Goal: Information Seeking & Learning: Understand process/instructions

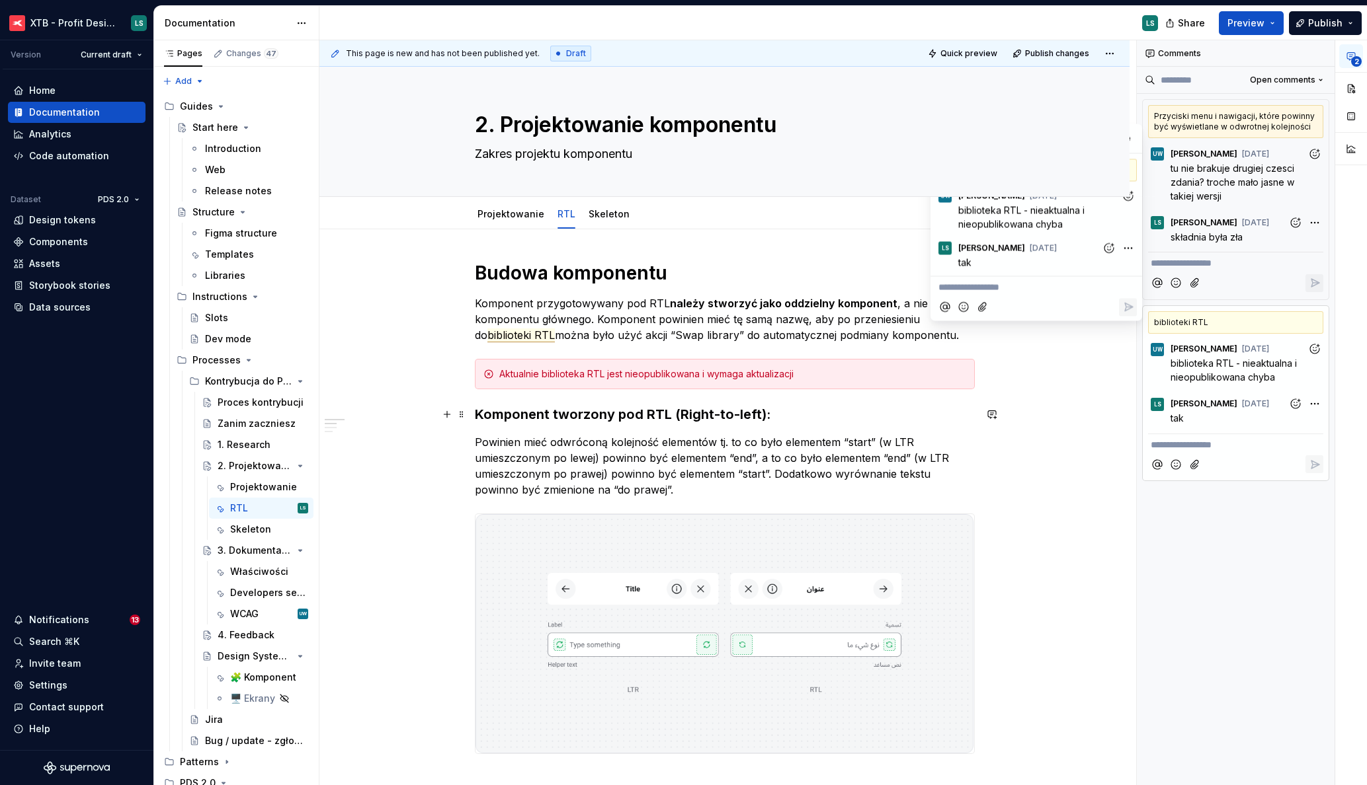
scroll to position [206, 0]
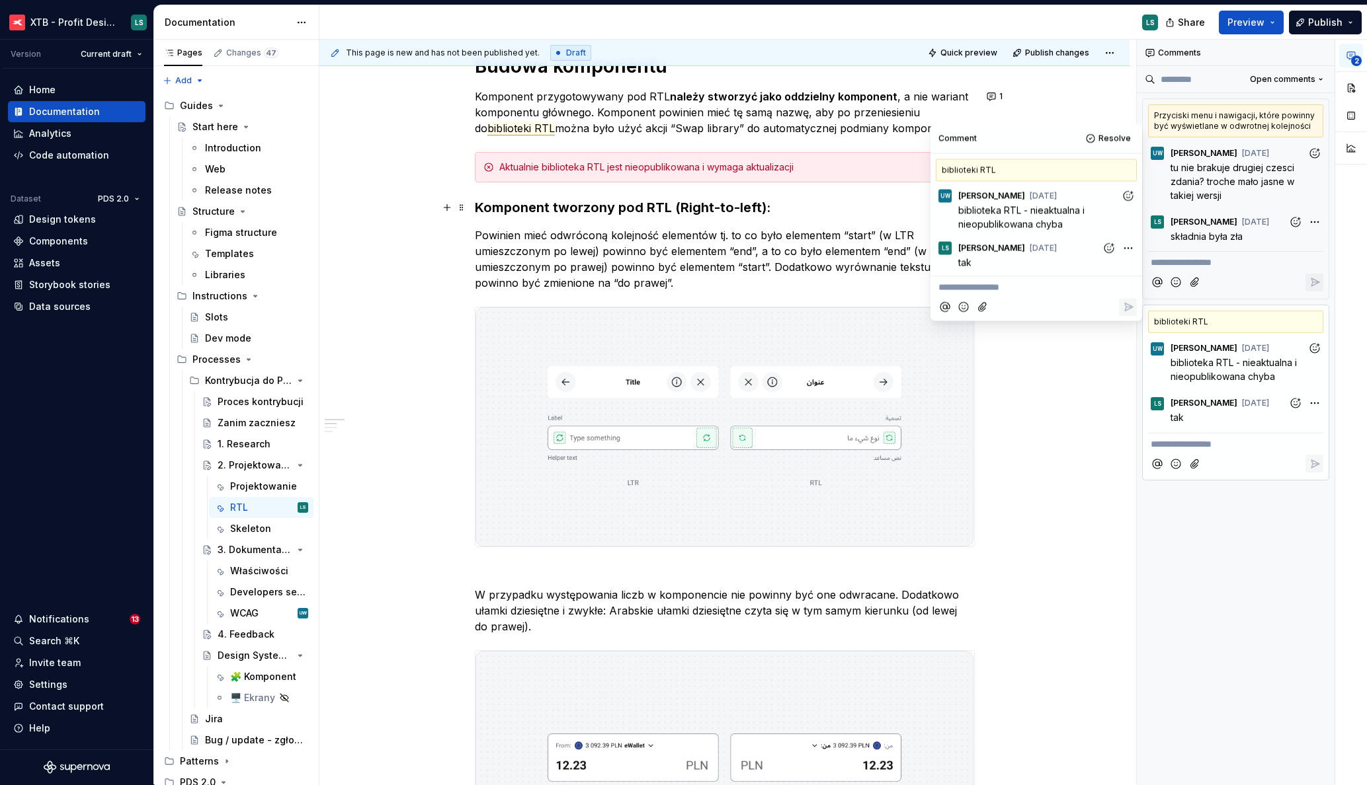
click at [1263, 502] on div "**********" at bounding box center [1236, 413] width 198 height 746
click at [58, 618] on div "Notifications" at bounding box center [59, 619] width 60 height 13
click at [79, 616] on html "XTB - Profit Design System LS Version Current draft Home Documentation Analytic…" at bounding box center [683, 392] width 1367 height 785
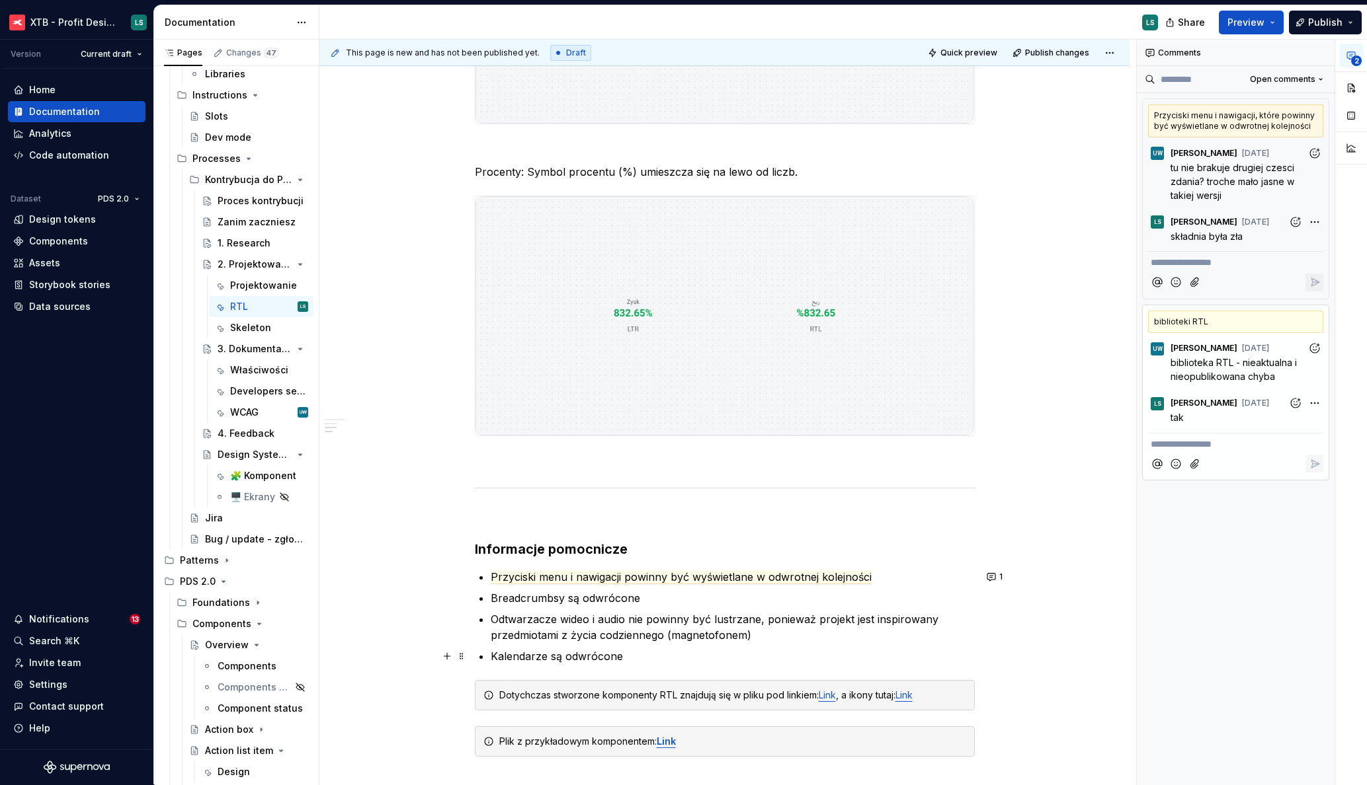
scroll to position [0, 0]
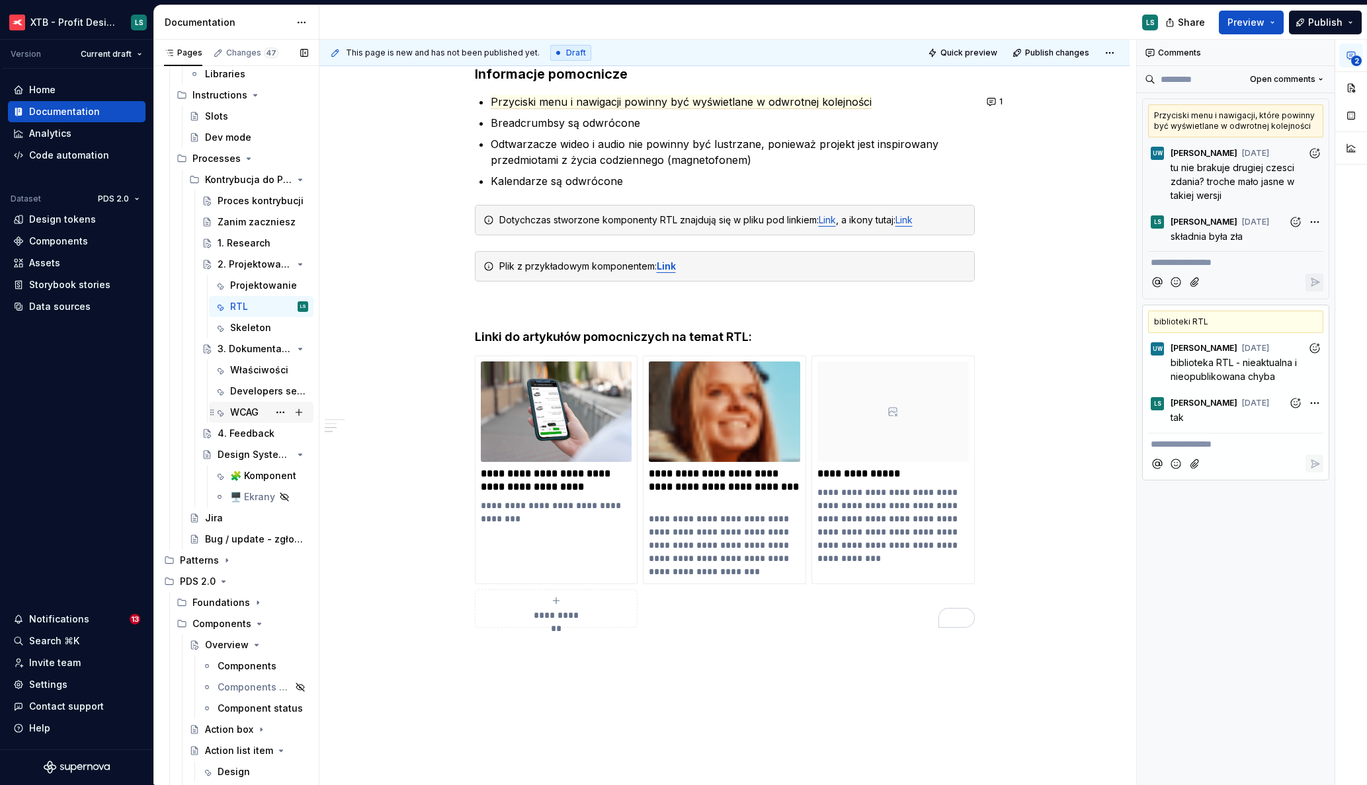
click at [235, 407] on div "WCAG" at bounding box center [244, 412] width 28 height 13
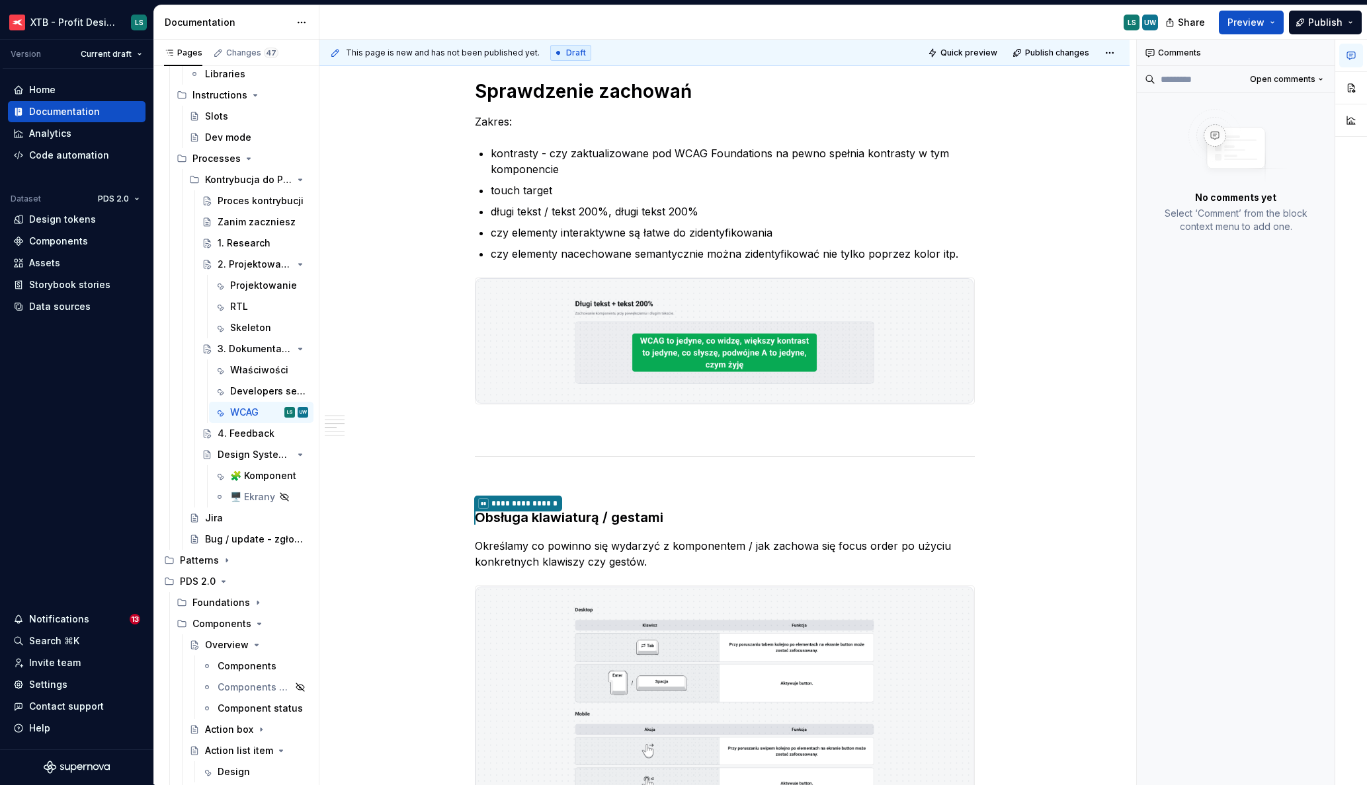
scroll to position [1036, 0]
click at [701, 336] on img at bounding box center [724, 344] width 499 height 126
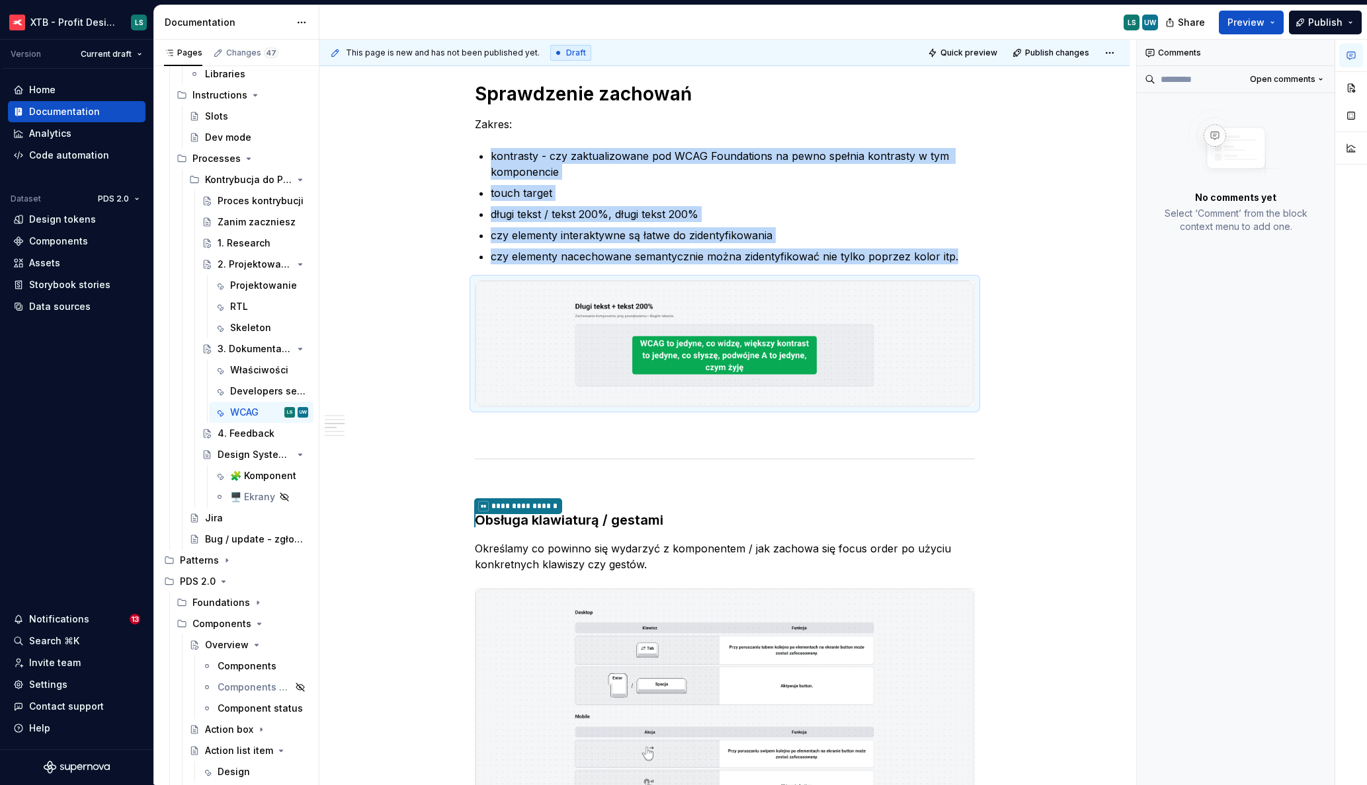
click at [842, 315] on img "To enrich screen reader interactions, please activate Accessibility in Grammarl…" at bounding box center [724, 344] width 499 height 126
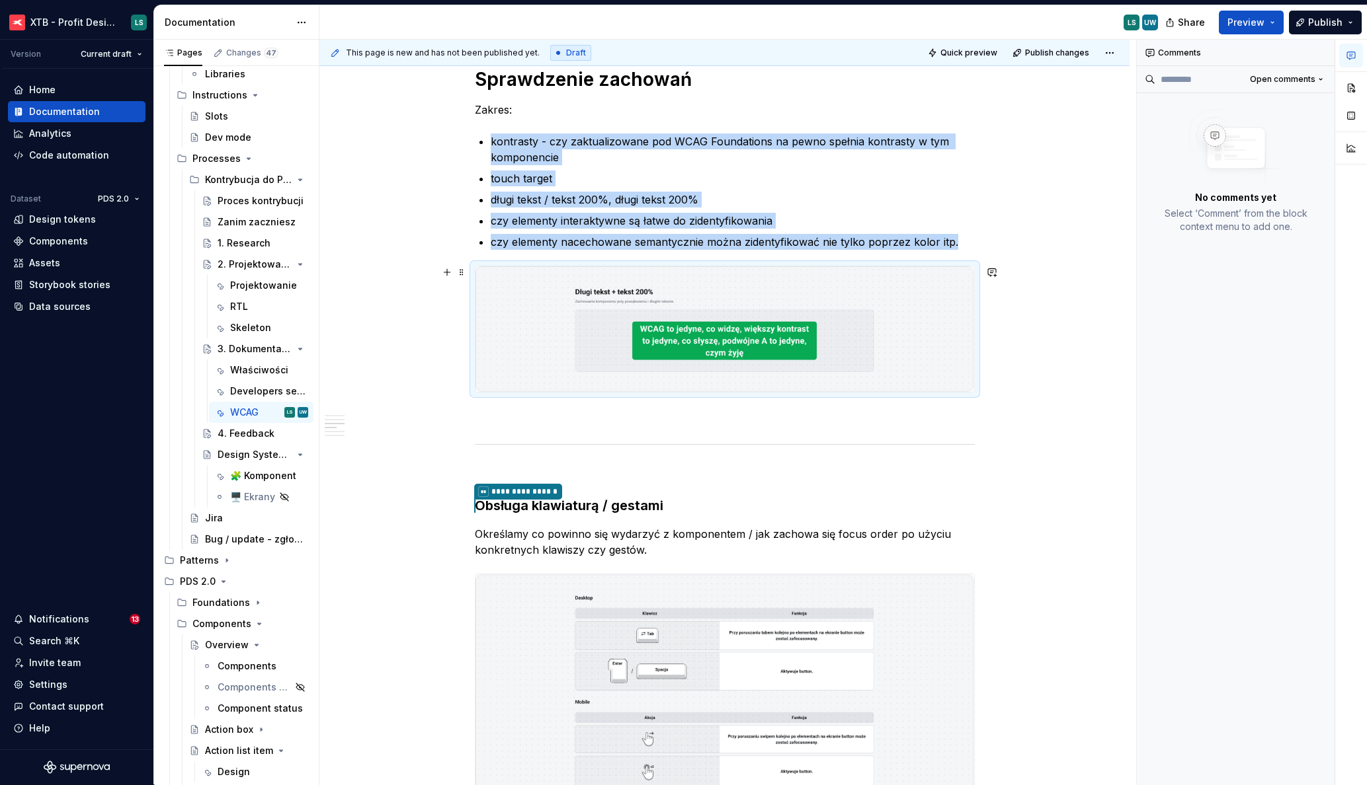
click at [878, 308] on img "To enrich screen reader interactions, please activate Accessibility in Grammarl…" at bounding box center [724, 329] width 499 height 126
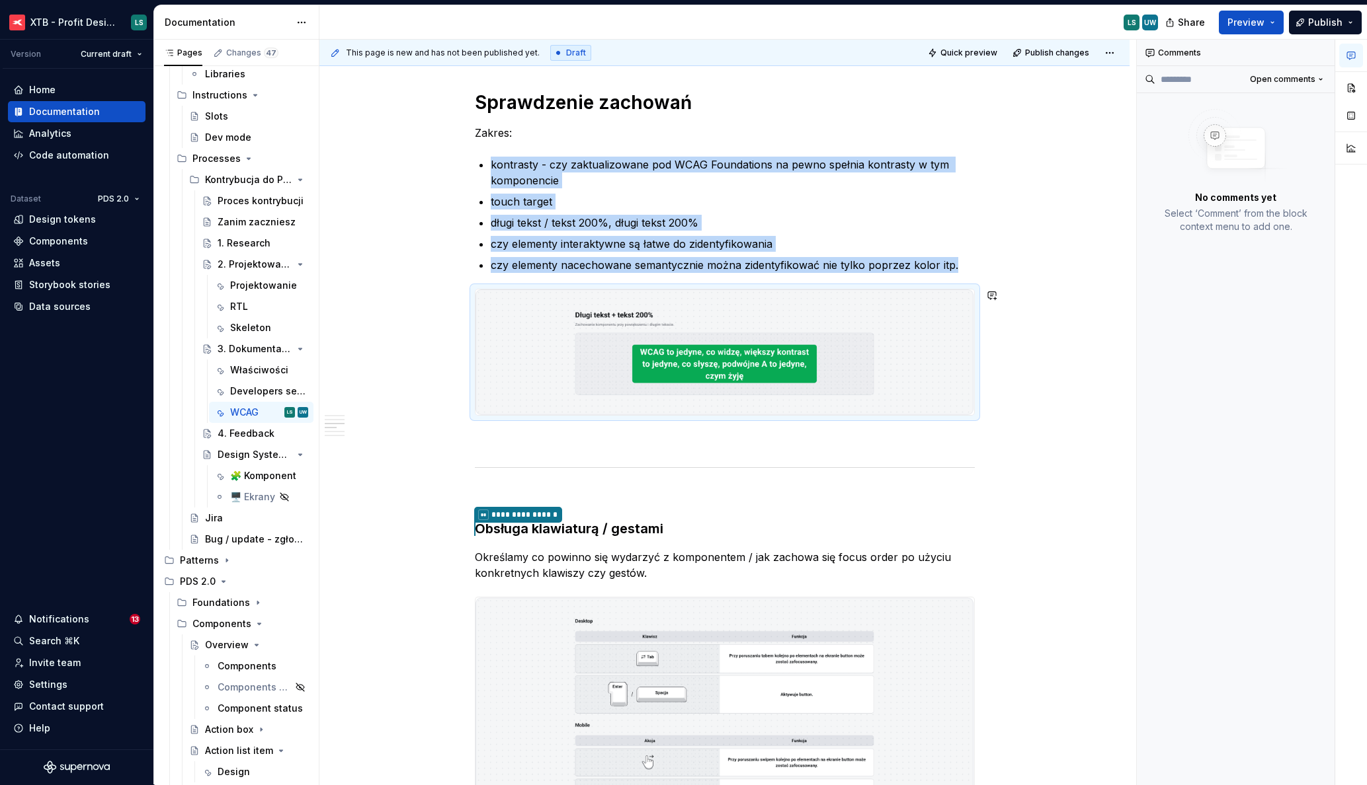
click at [865, 276] on div "**********" at bounding box center [725, 516] width 500 height 2567
click at [1355, 89] on button "button" at bounding box center [1351, 88] width 24 height 24
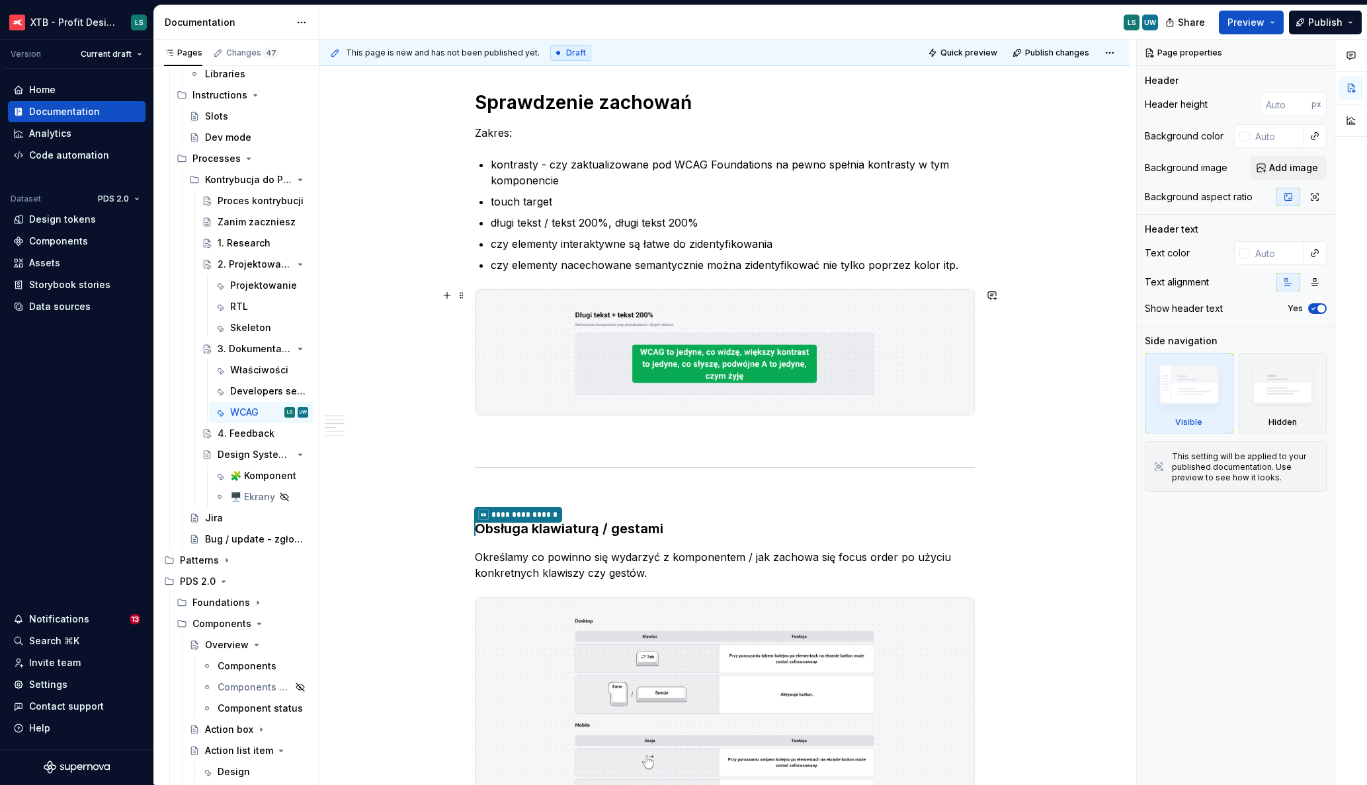
click at [914, 369] on img "To enrich screen reader interactions, please activate Accessibility in Grammarl…" at bounding box center [724, 353] width 499 height 126
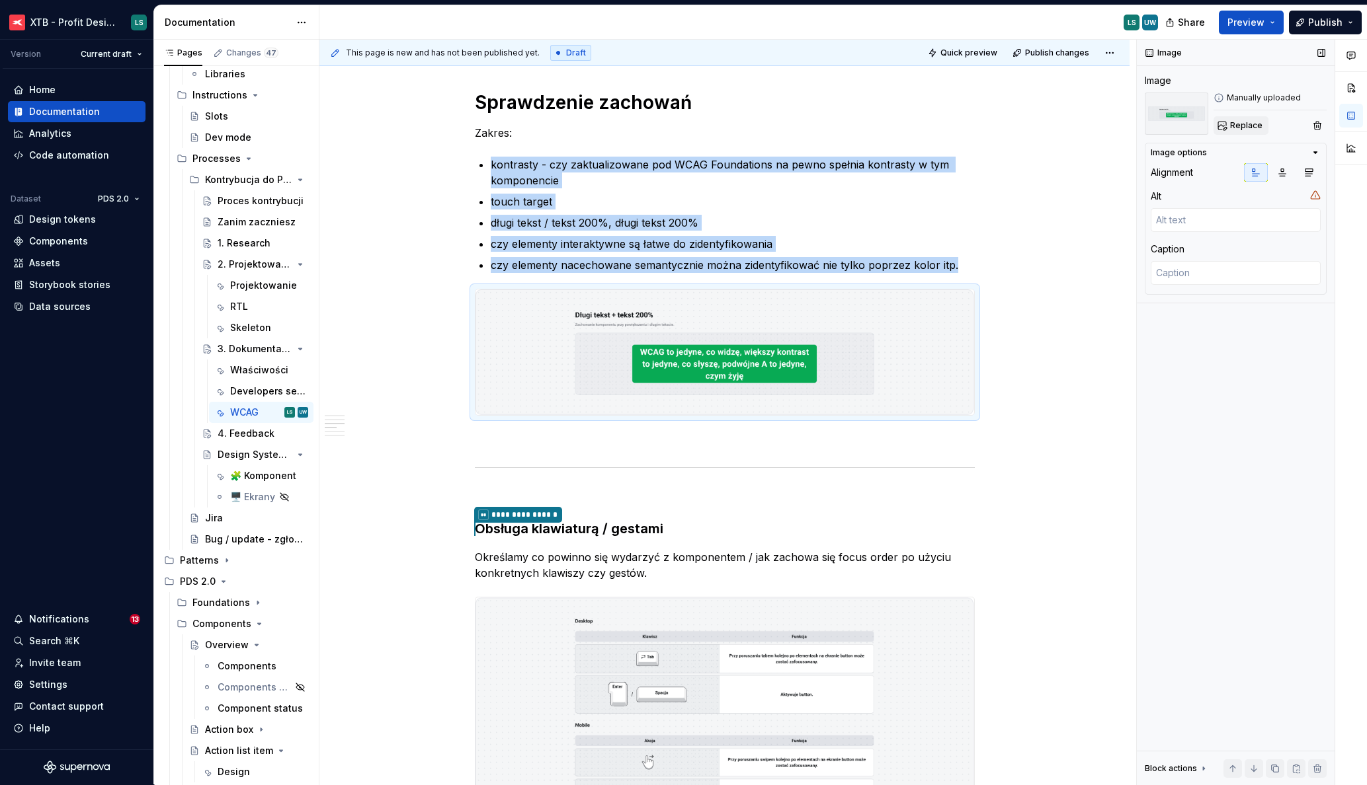
click at [1232, 124] on span "Replace" at bounding box center [1246, 125] width 32 height 11
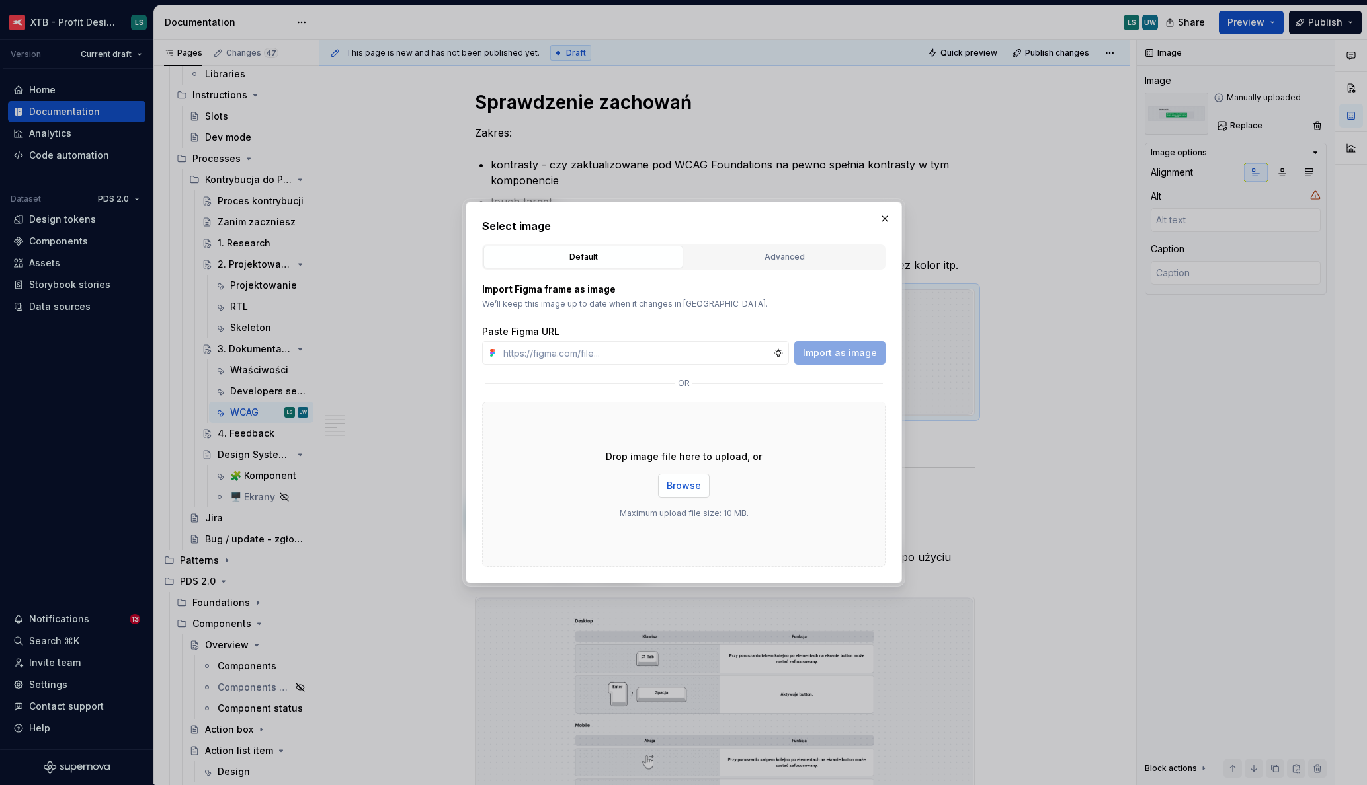
click at [685, 476] on button "Browse" at bounding box center [684, 486] width 52 height 24
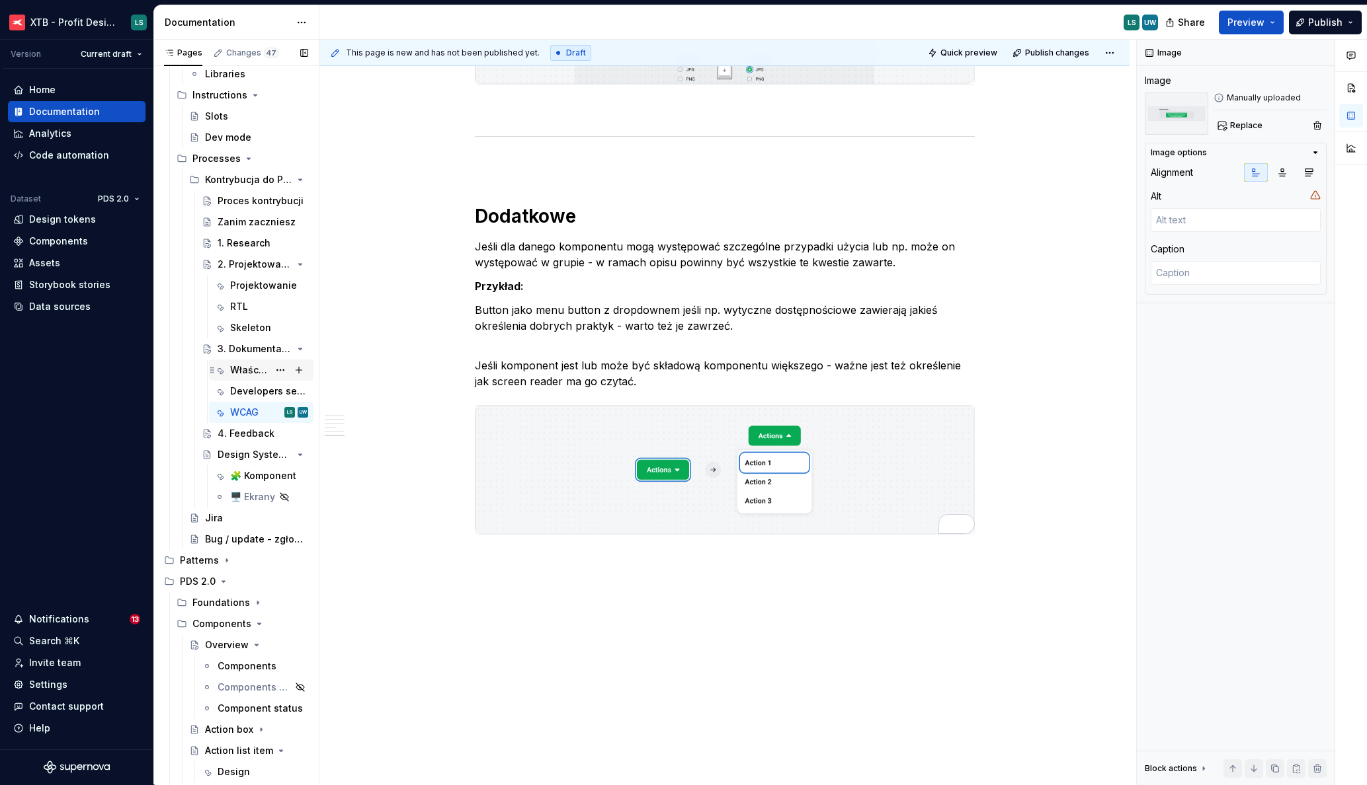
click at [249, 376] on div "Właściwości" at bounding box center [249, 370] width 38 height 13
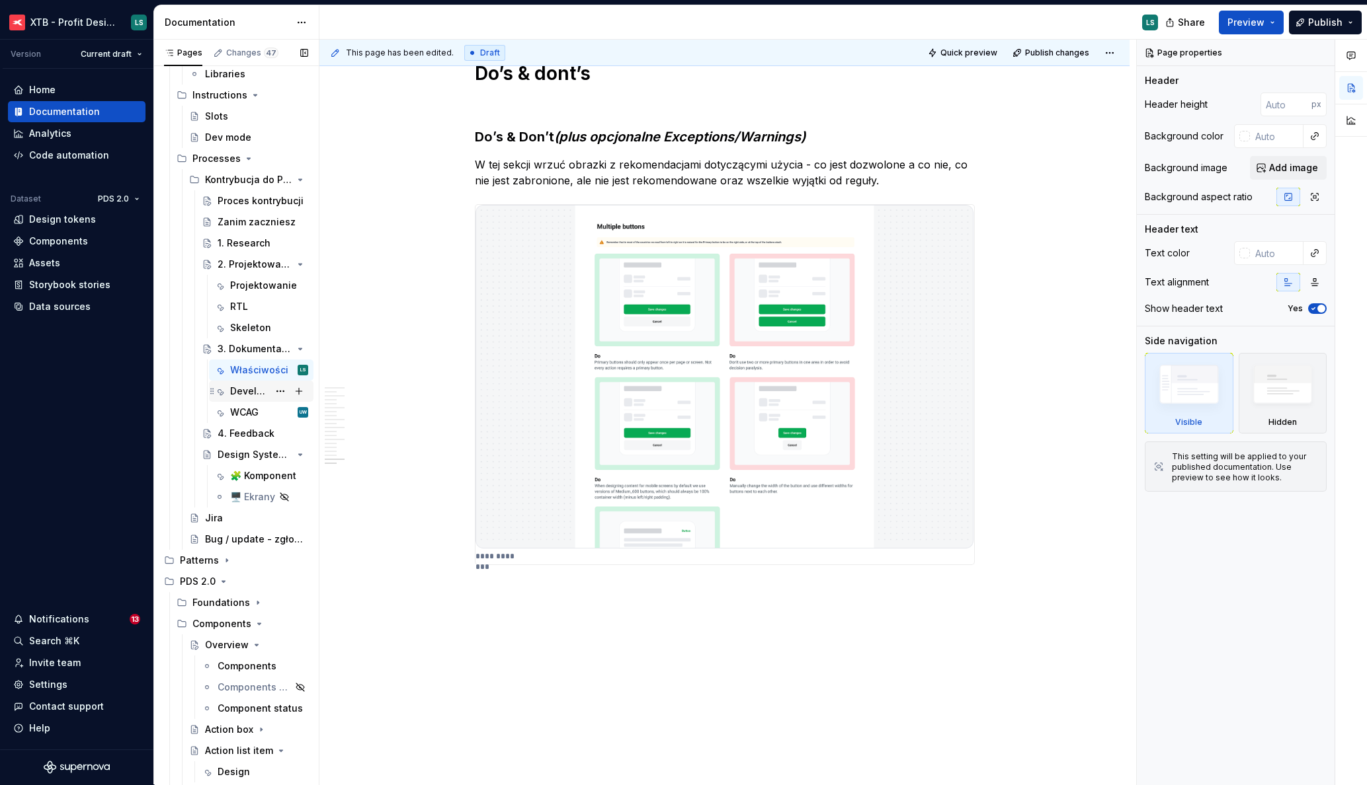
click at [233, 395] on div "Developers sepcification" at bounding box center [249, 391] width 38 height 13
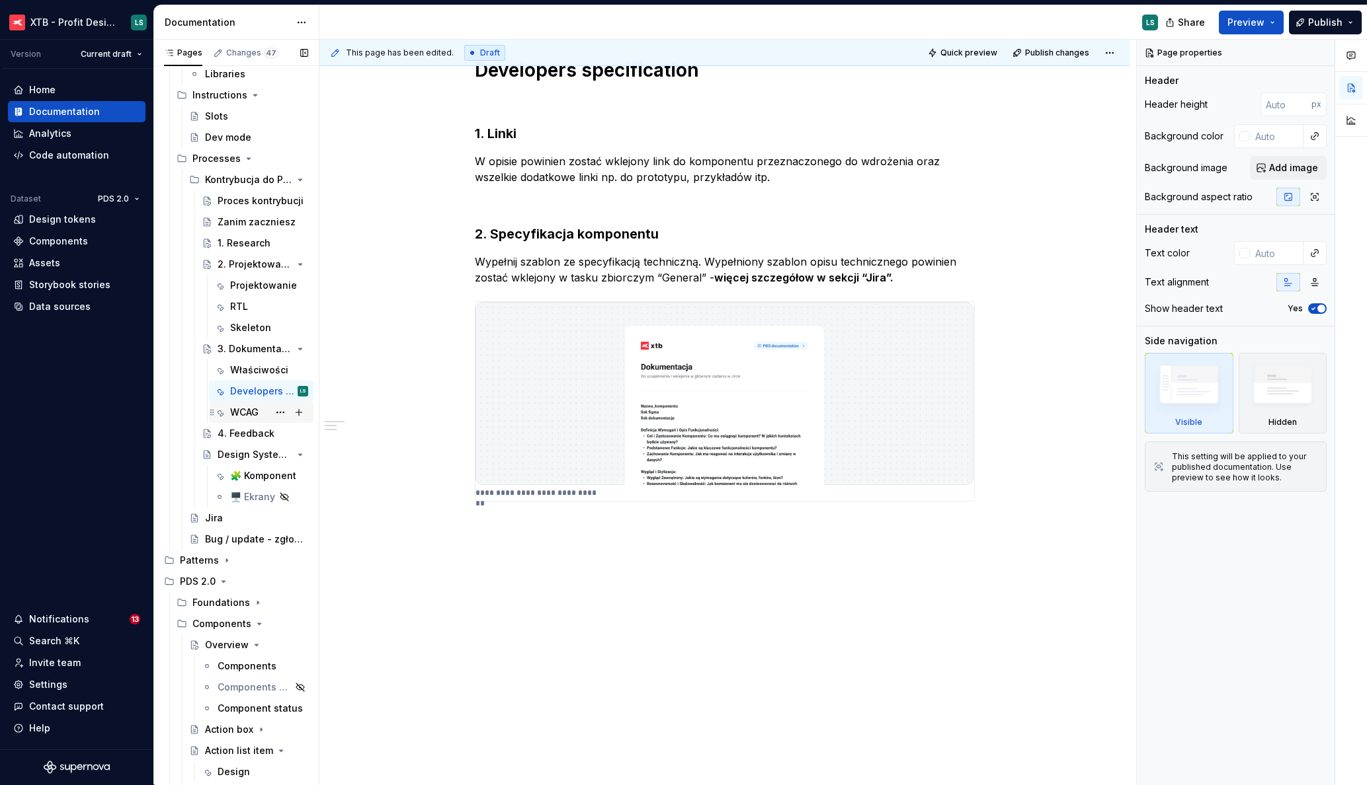
click at [253, 411] on div "WCAG" at bounding box center [244, 412] width 28 height 13
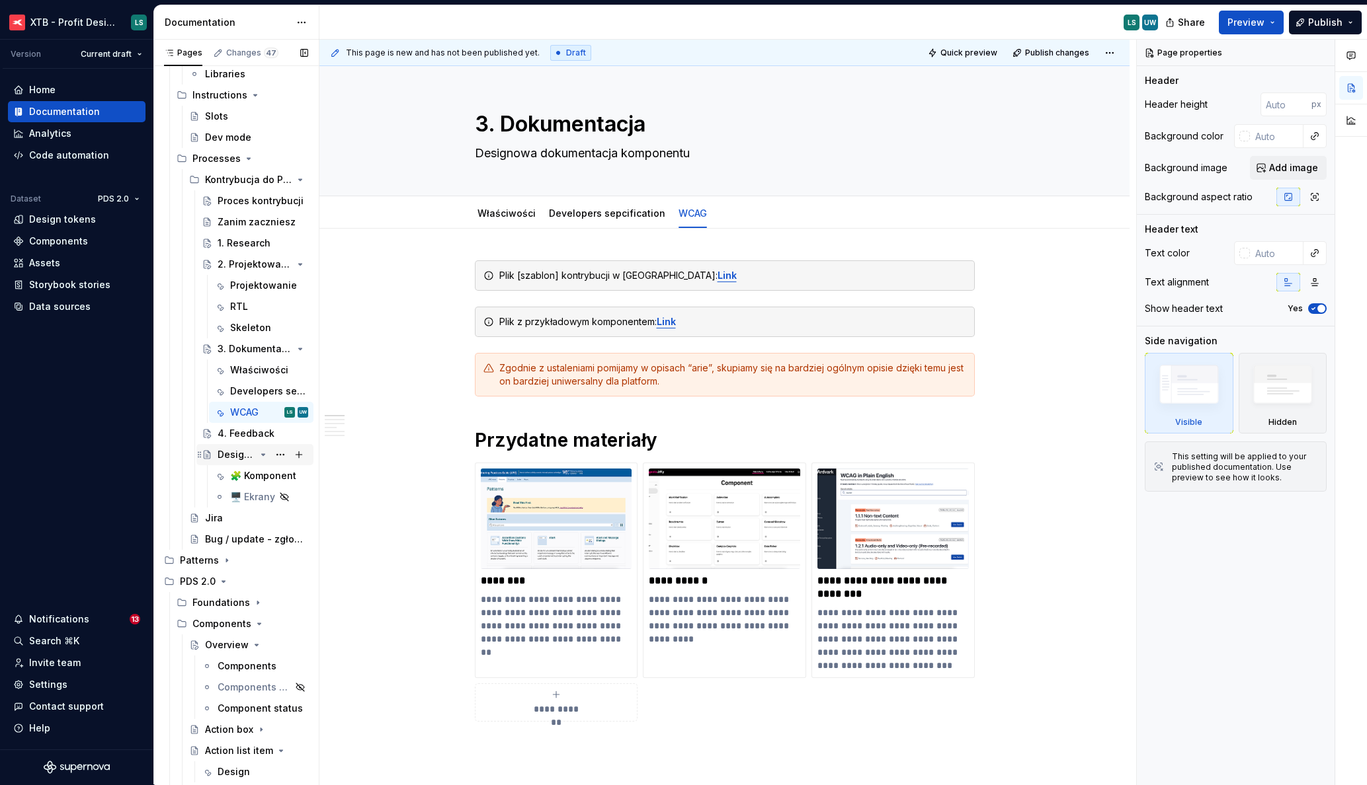
click at [258, 460] on icon "Page tree" at bounding box center [263, 455] width 11 height 11
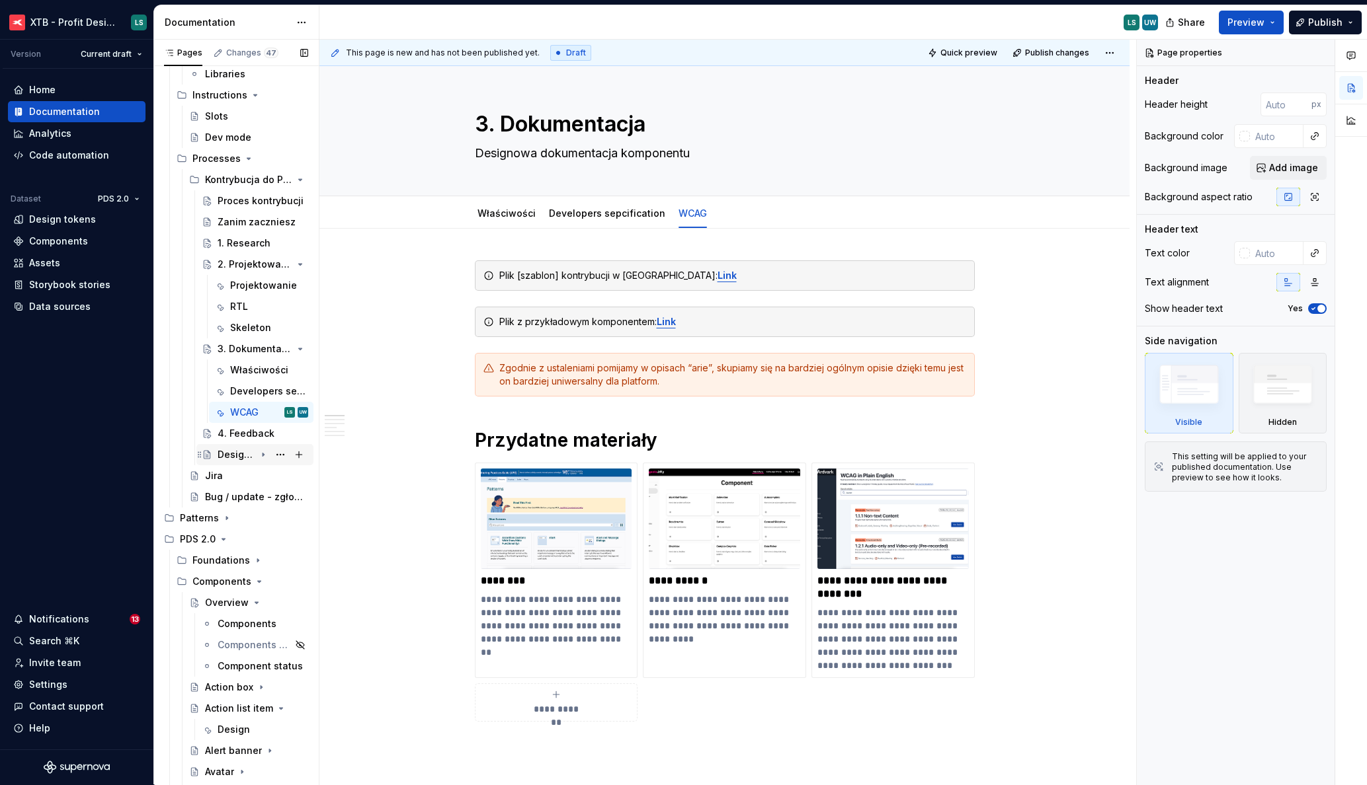
click at [258, 460] on icon "Page tree" at bounding box center [263, 455] width 11 height 11
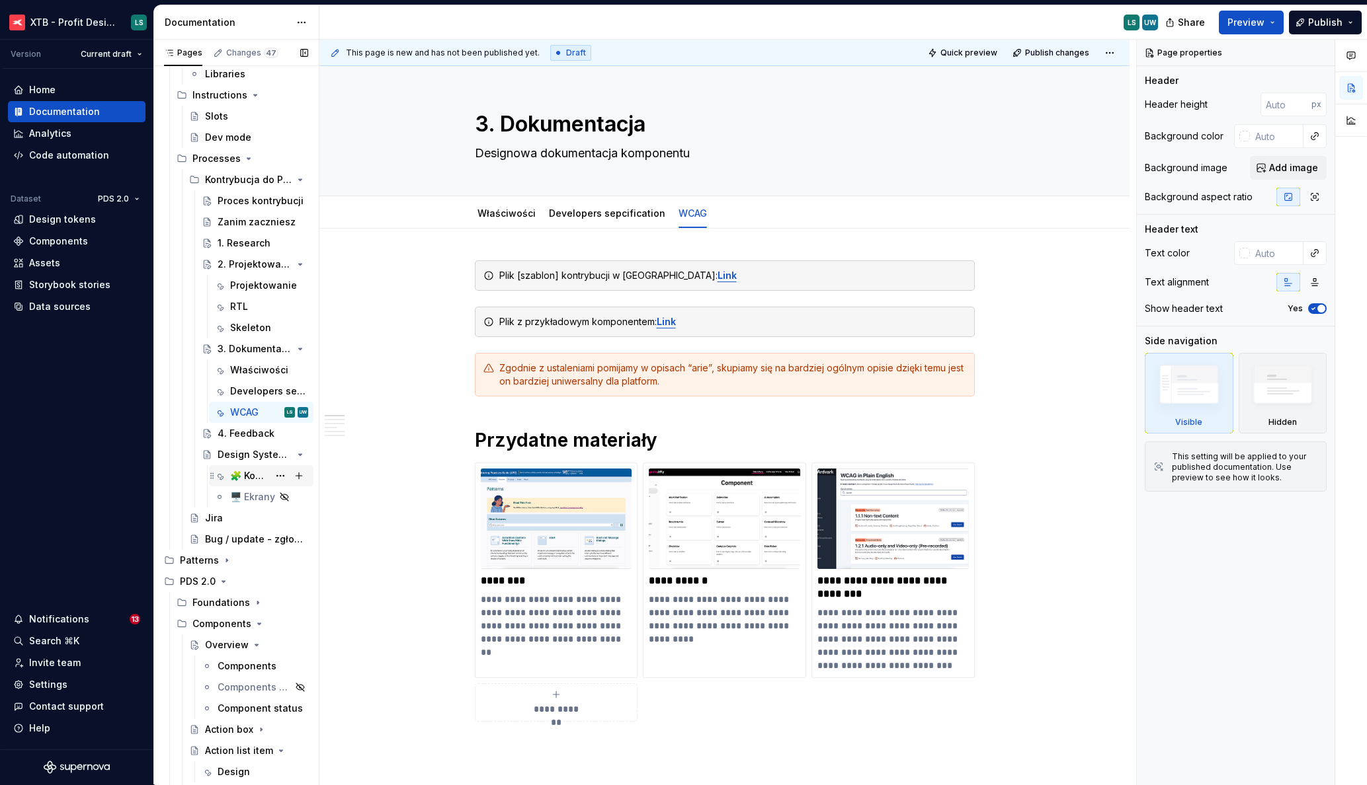
click at [247, 469] on div "🧩 Komponent" at bounding box center [249, 475] width 38 height 13
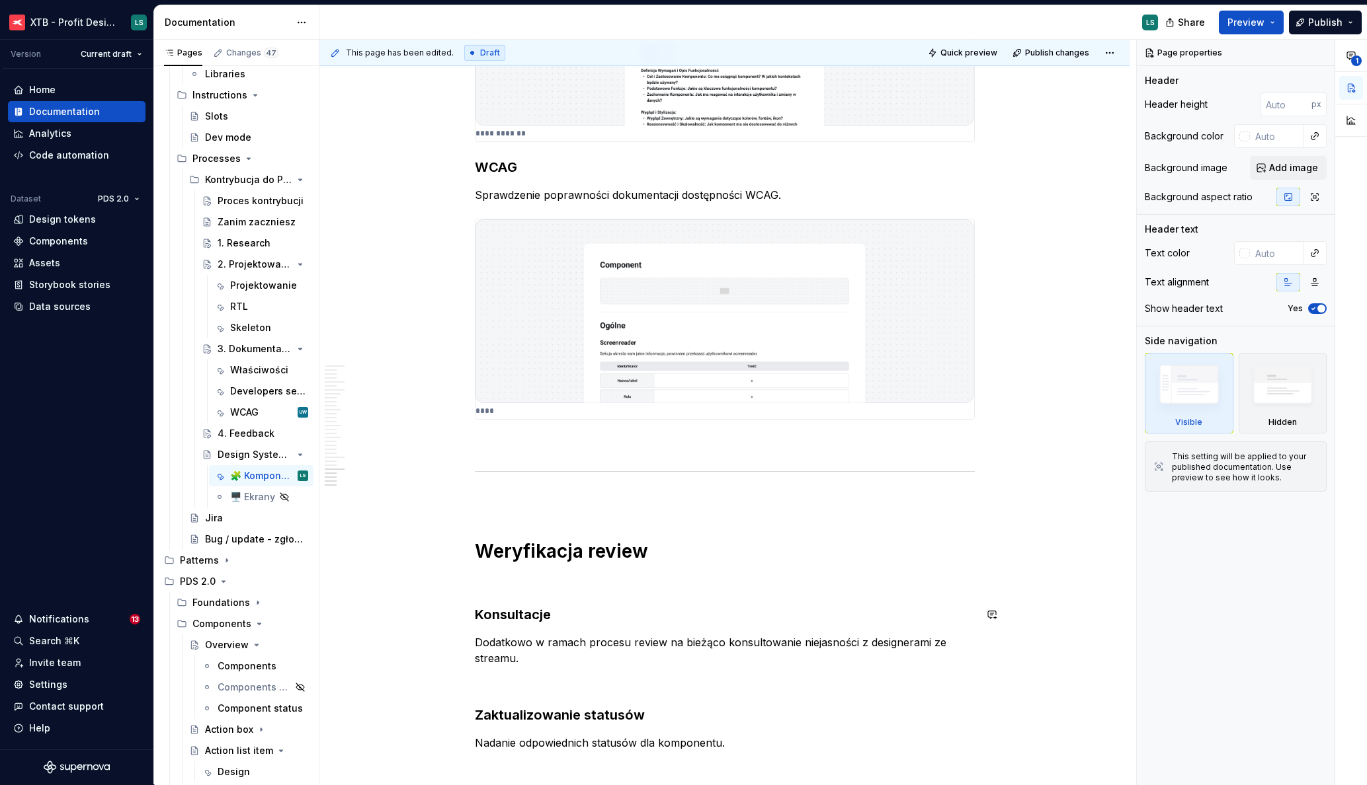
scroll to position [5933, 0]
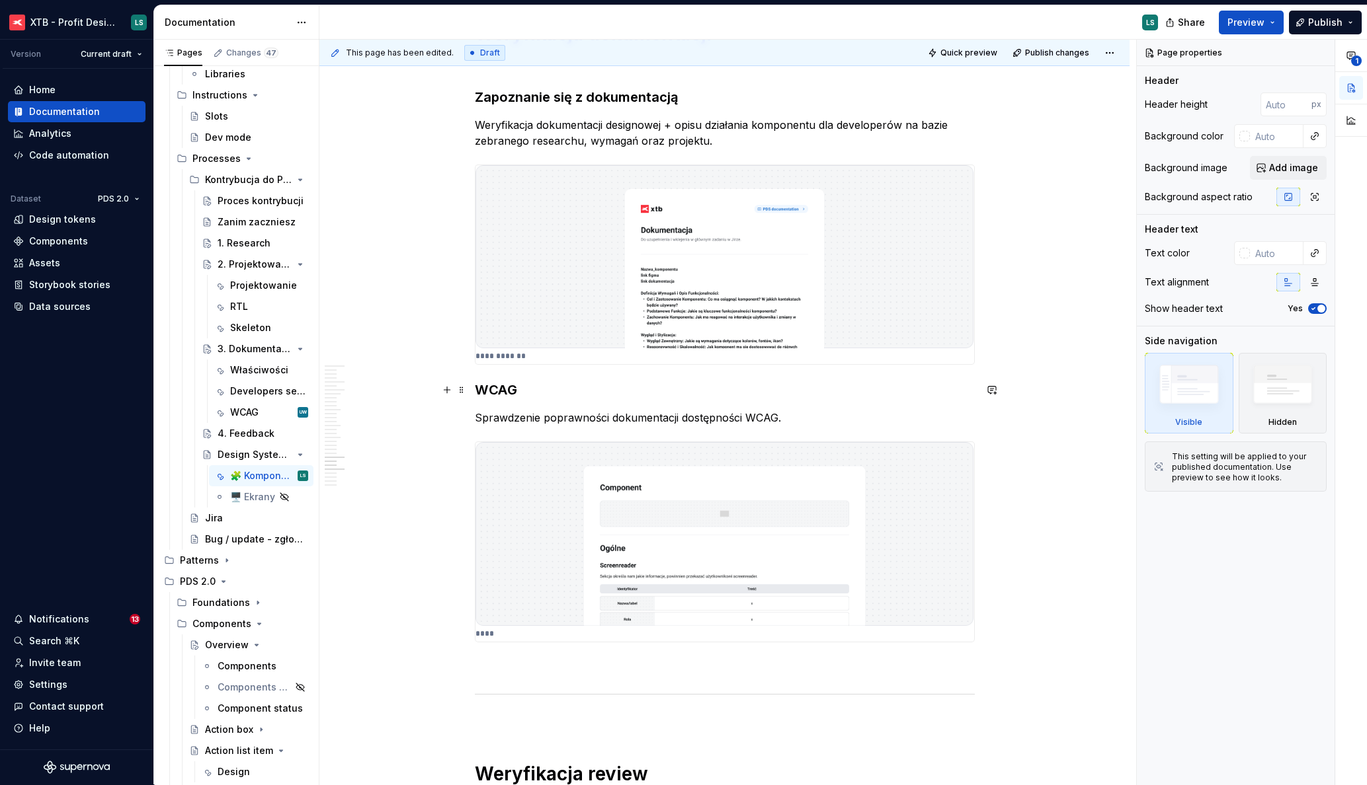
type textarea "*"
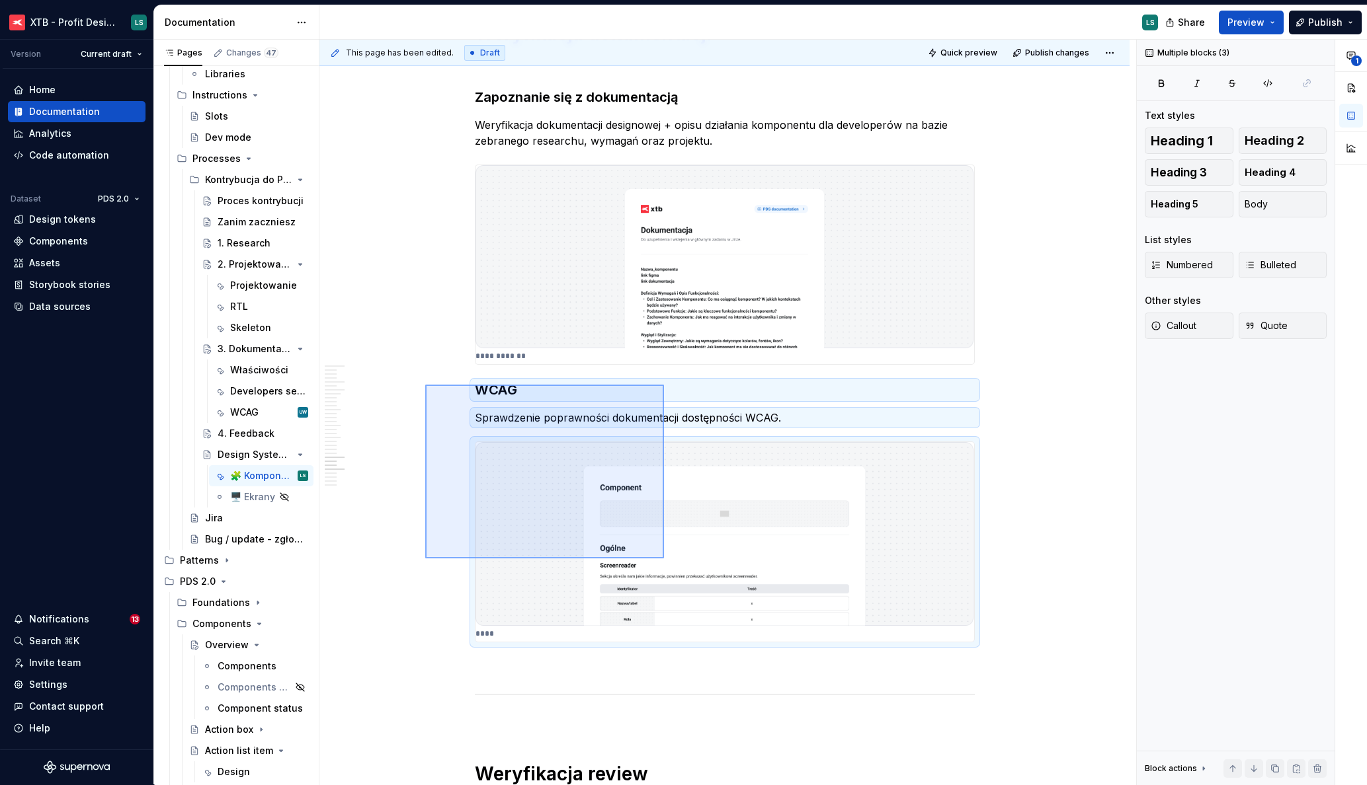
drag, startPoint x: 425, startPoint y: 385, endPoint x: 665, endPoint y: 143, distance: 340.4
click at [664, 559] on div "This page has been edited. Draft Quick preview Publish changes Design System re…" at bounding box center [727, 413] width 817 height 746
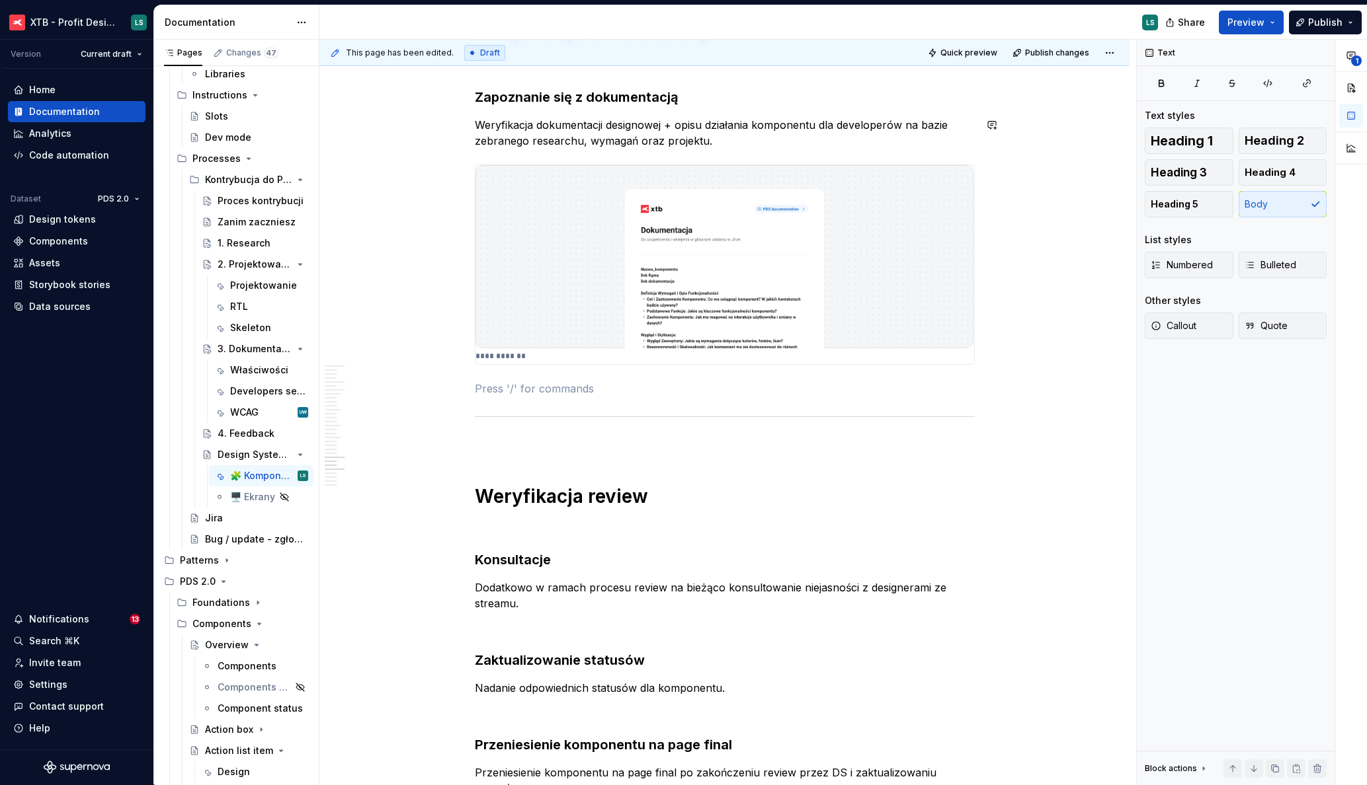
click at [657, 149] on p "Weryfikacja dokumentacji designowej + opisu działania komponentu dla developeró…" at bounding box center [725, 133] width 500 height 32
click at [664, 141] on p "Weryfikacja dokumentacji designowej + opisu działania komponentu dla developeró…" at bounding box center [725, 133] width 500 height 32
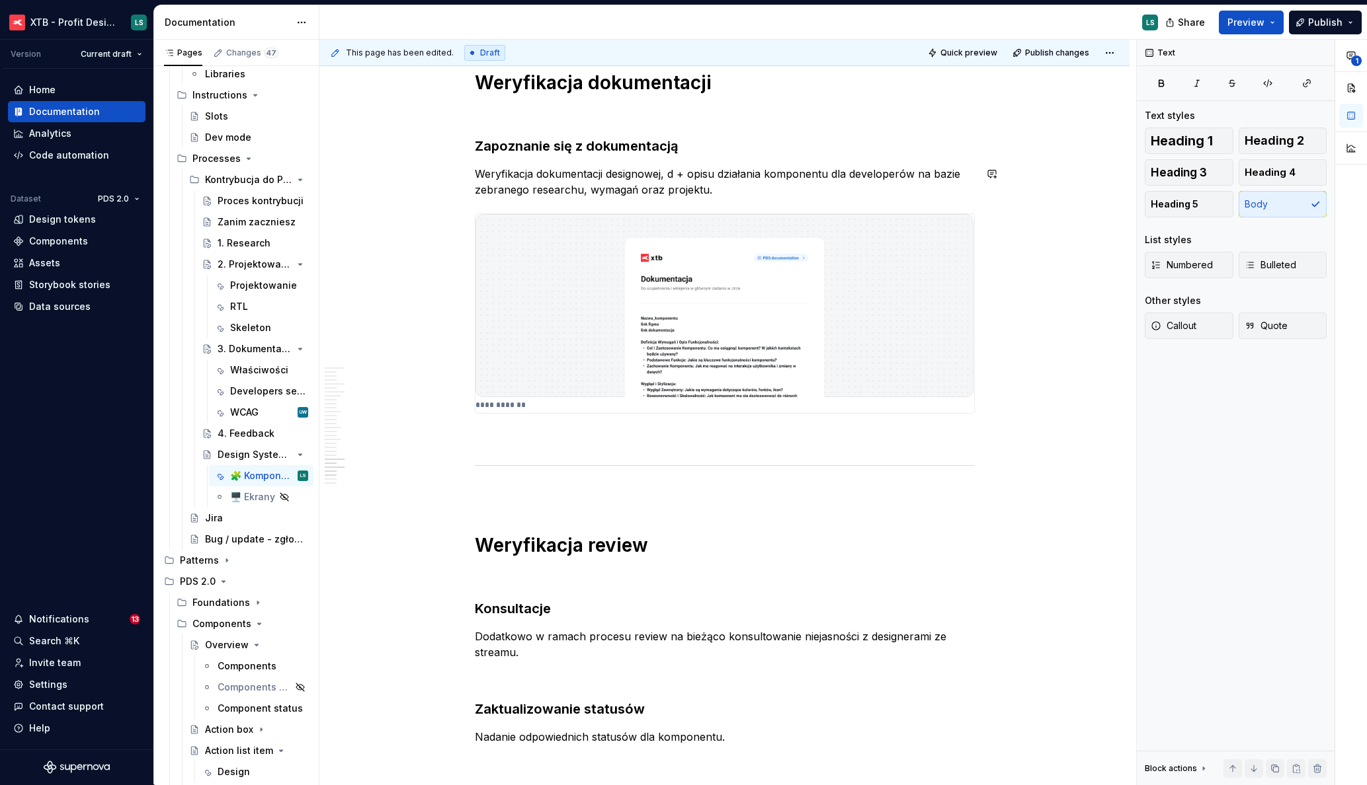
scroll to position [5884, 0]
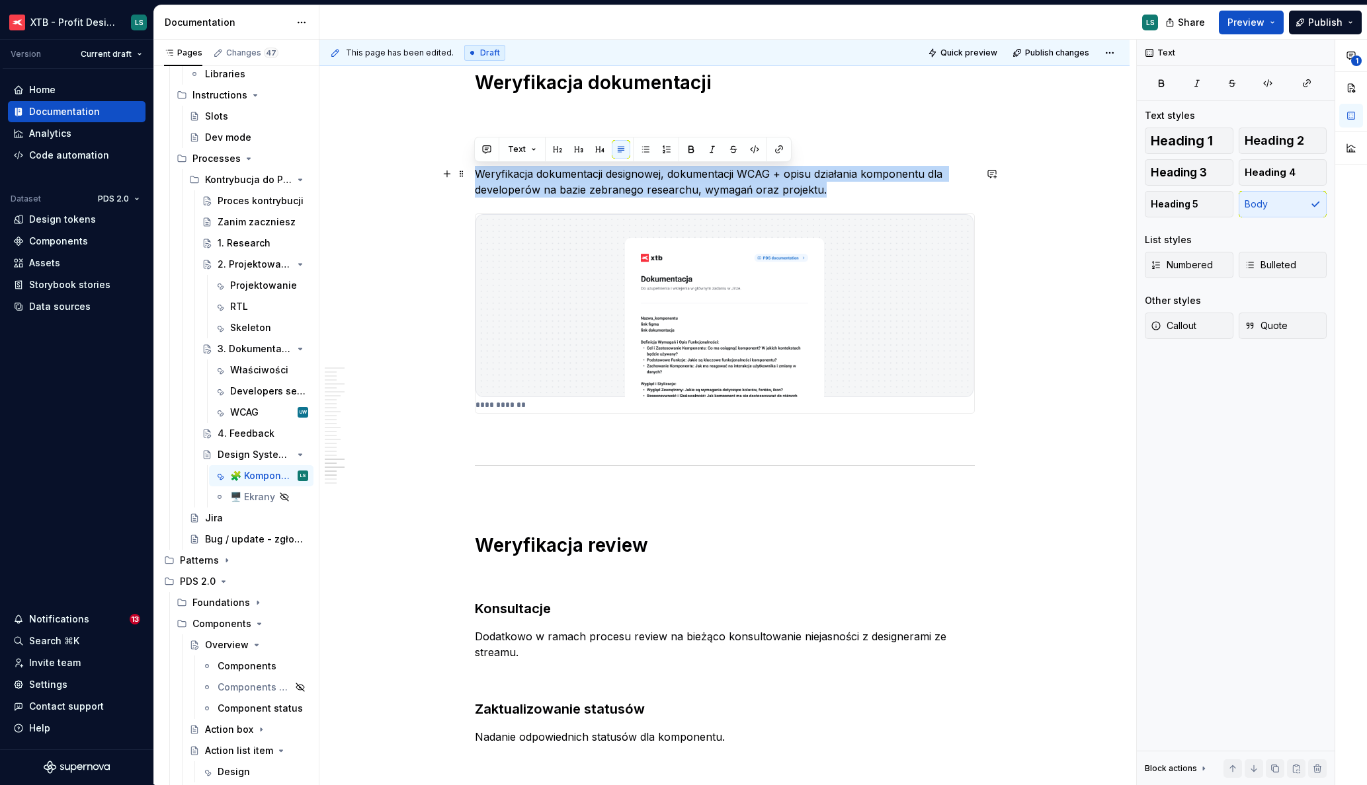
copy p "Weryfikacja dokumentacji designowej, dokumentacji WCAG + opisu działania kompon…"
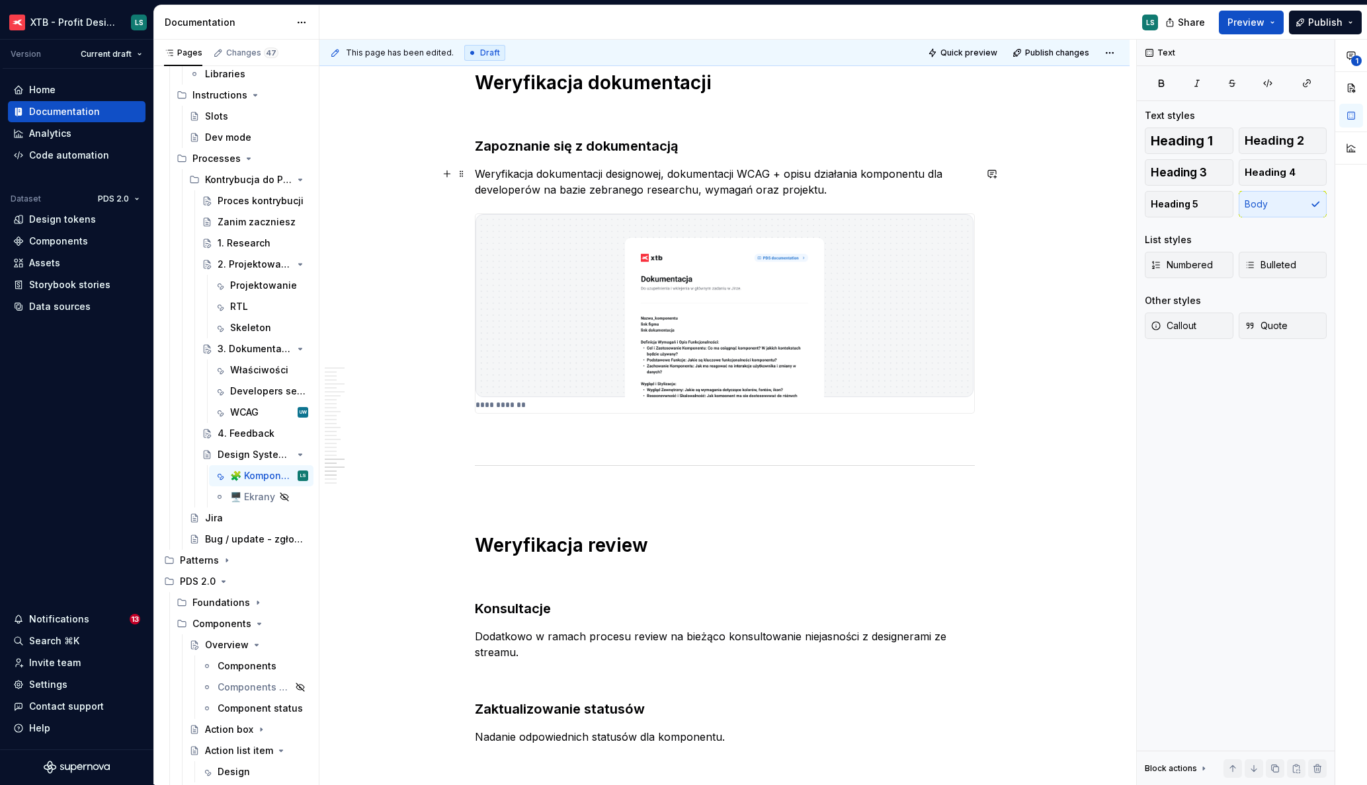
click at [779, 175] on p "Weryfikacja dokumentacji designowej, dokumentacji WCAG + opisu działania kompon…" at bounding box center [725, 182] width 500 height 32
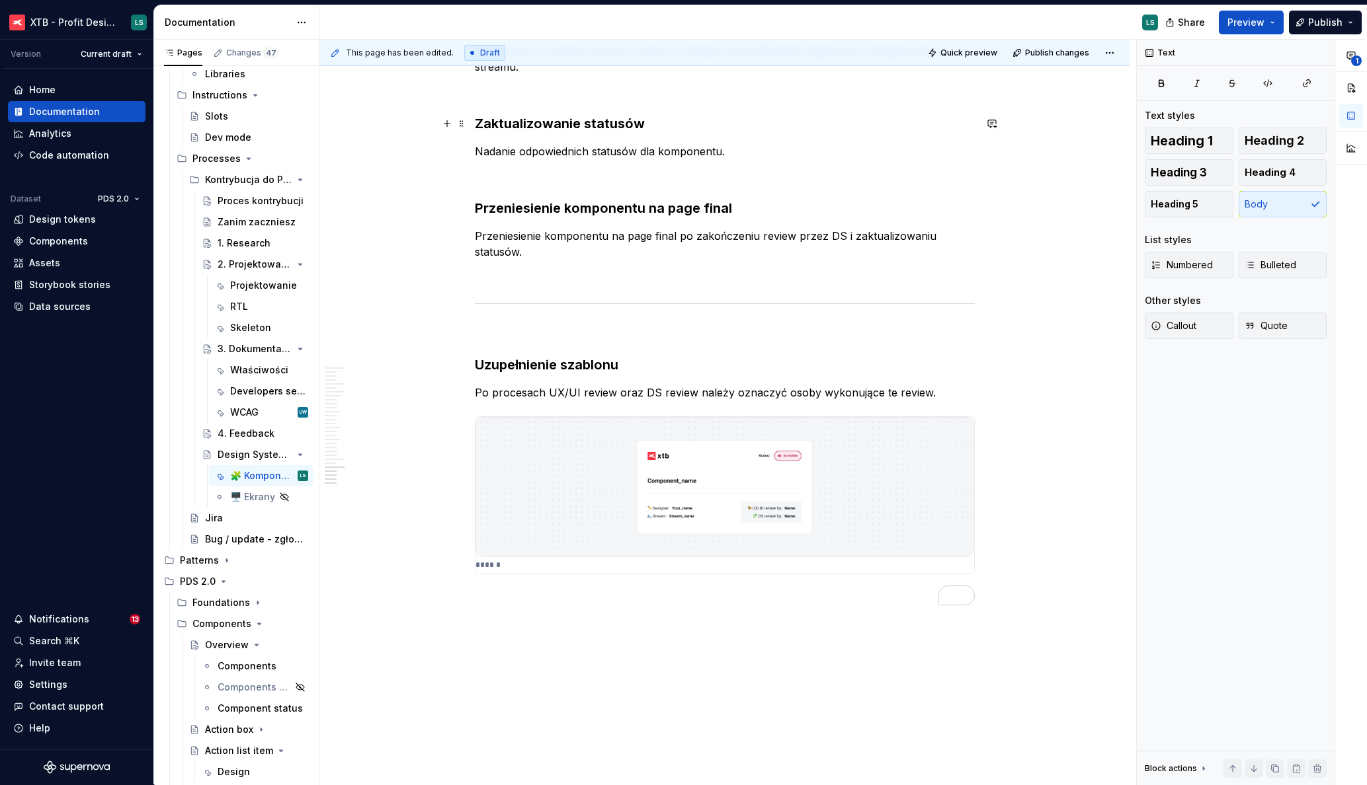
scroll to position [6234, 0]
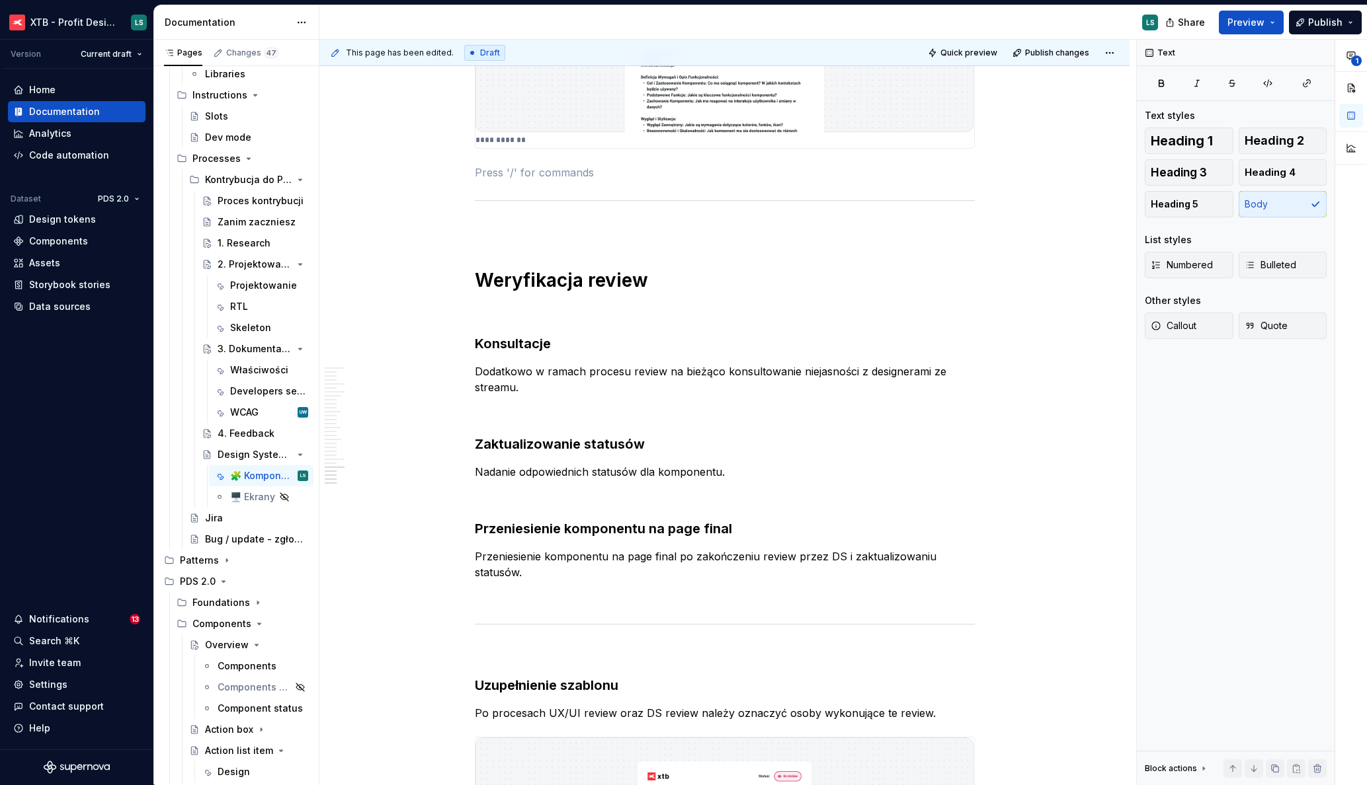
click at [239, 206] on div "Proces kontrybucji" at bounding box center [261, 200] width 86 height 13
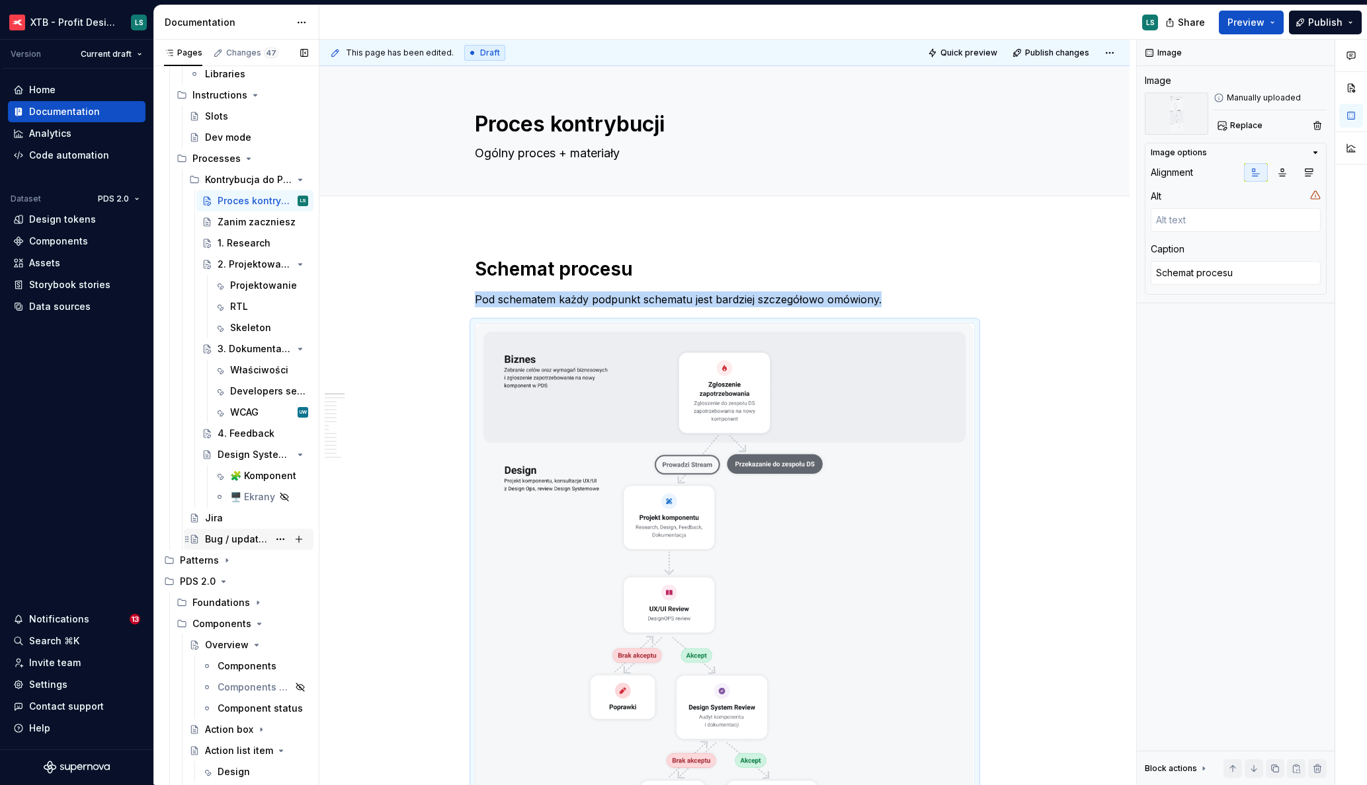
scroll to position [3496, 0]
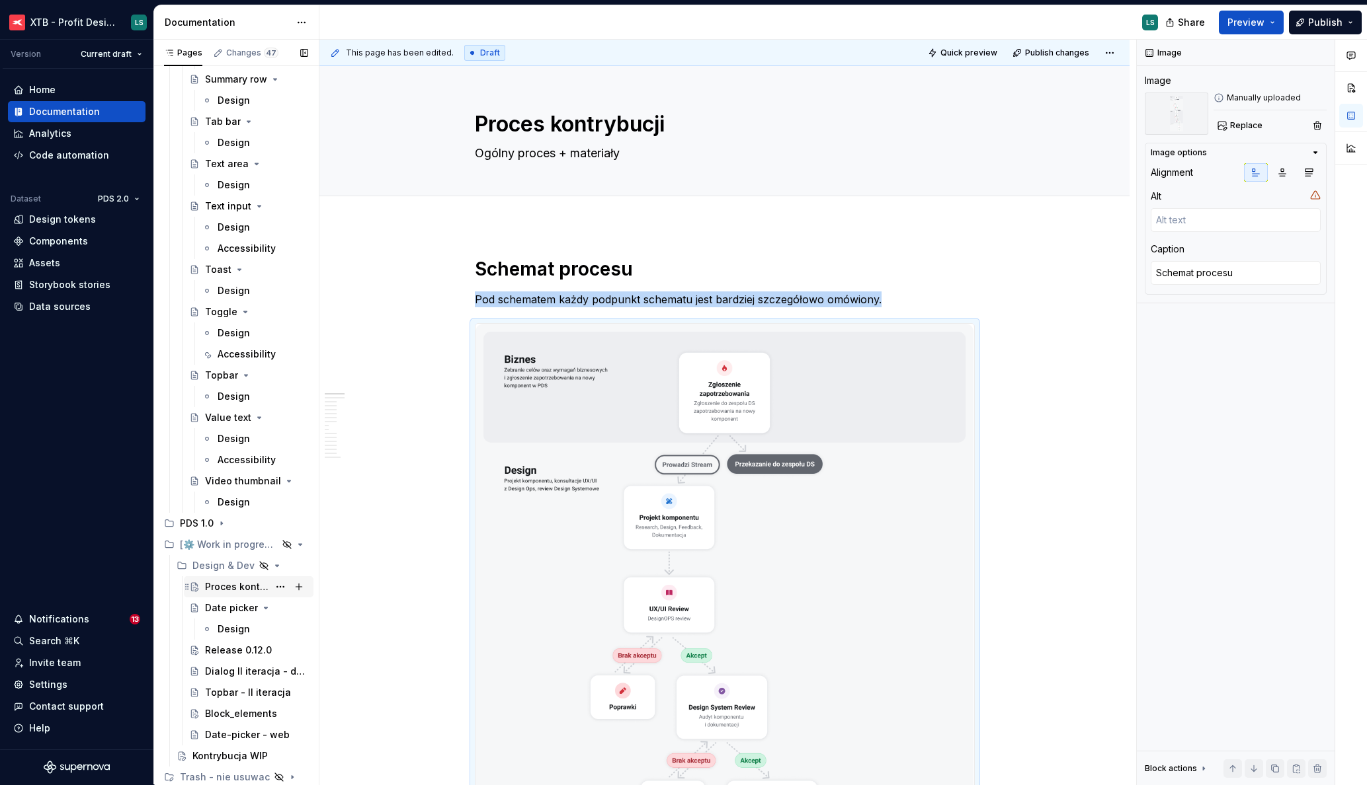
click at [222, 591] on div "Proces kontrybucji" at bounding box center [236, 587] width 63 height 13
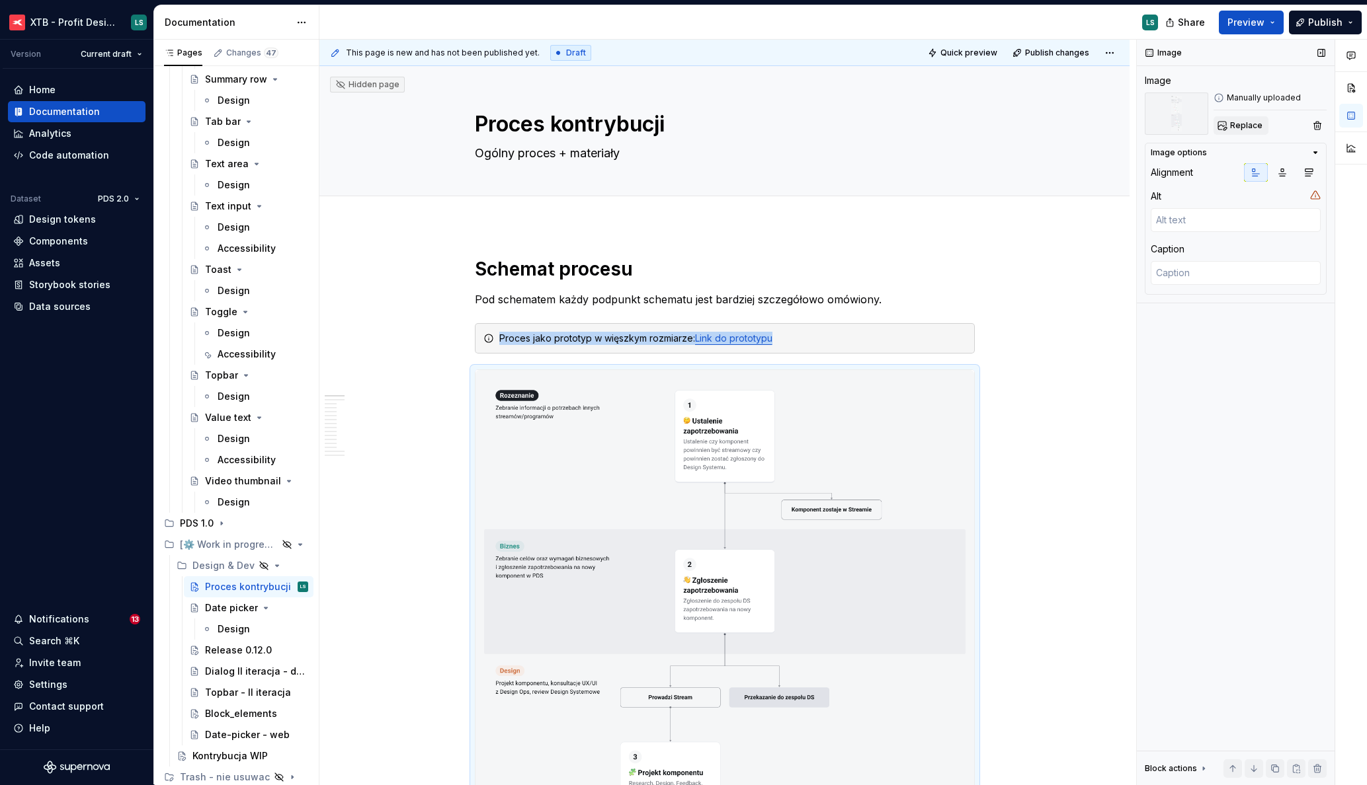
click at [1240, 128] on span "Replace" at bounding box center [1246, 125] width 32 height 11
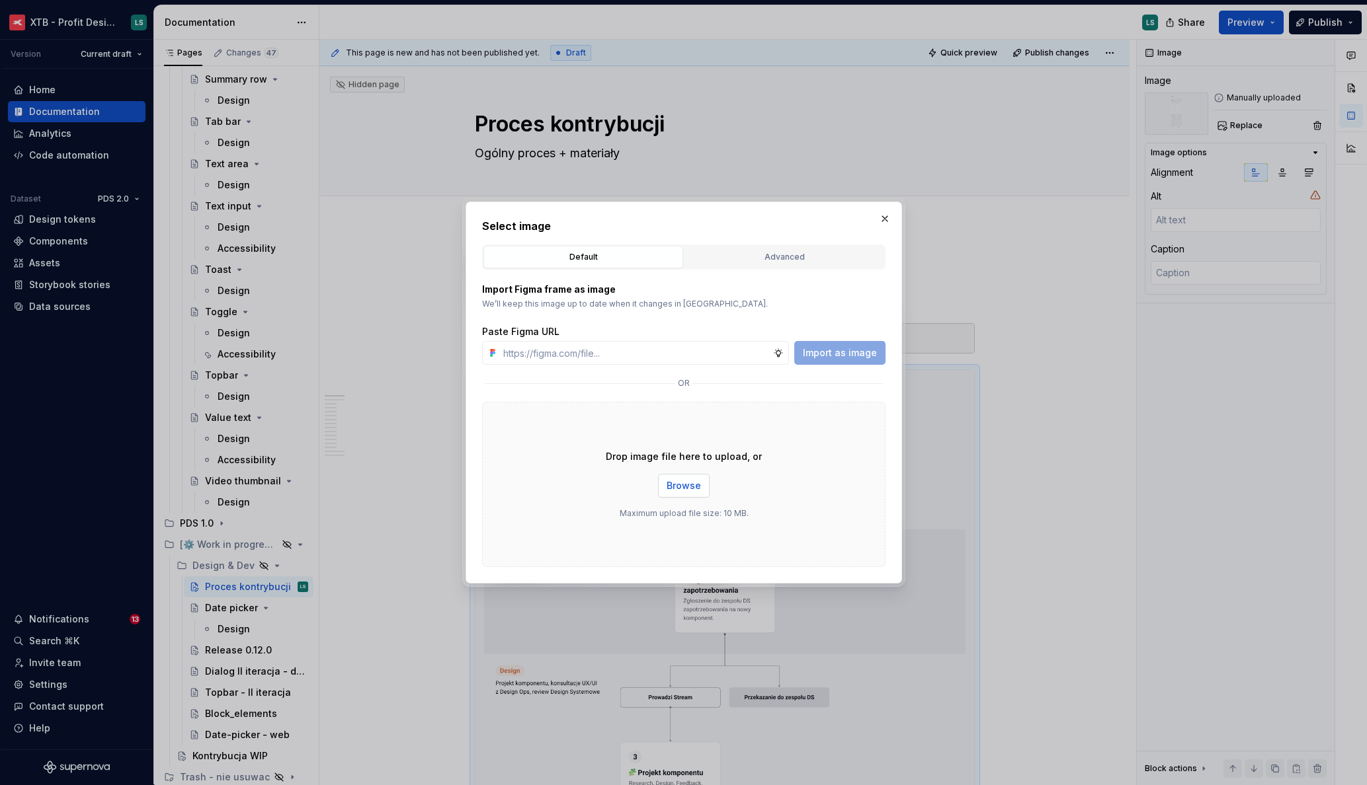
click at [698, 489] on span "Browse" at bounding box center [683, 485] width 34 height 13
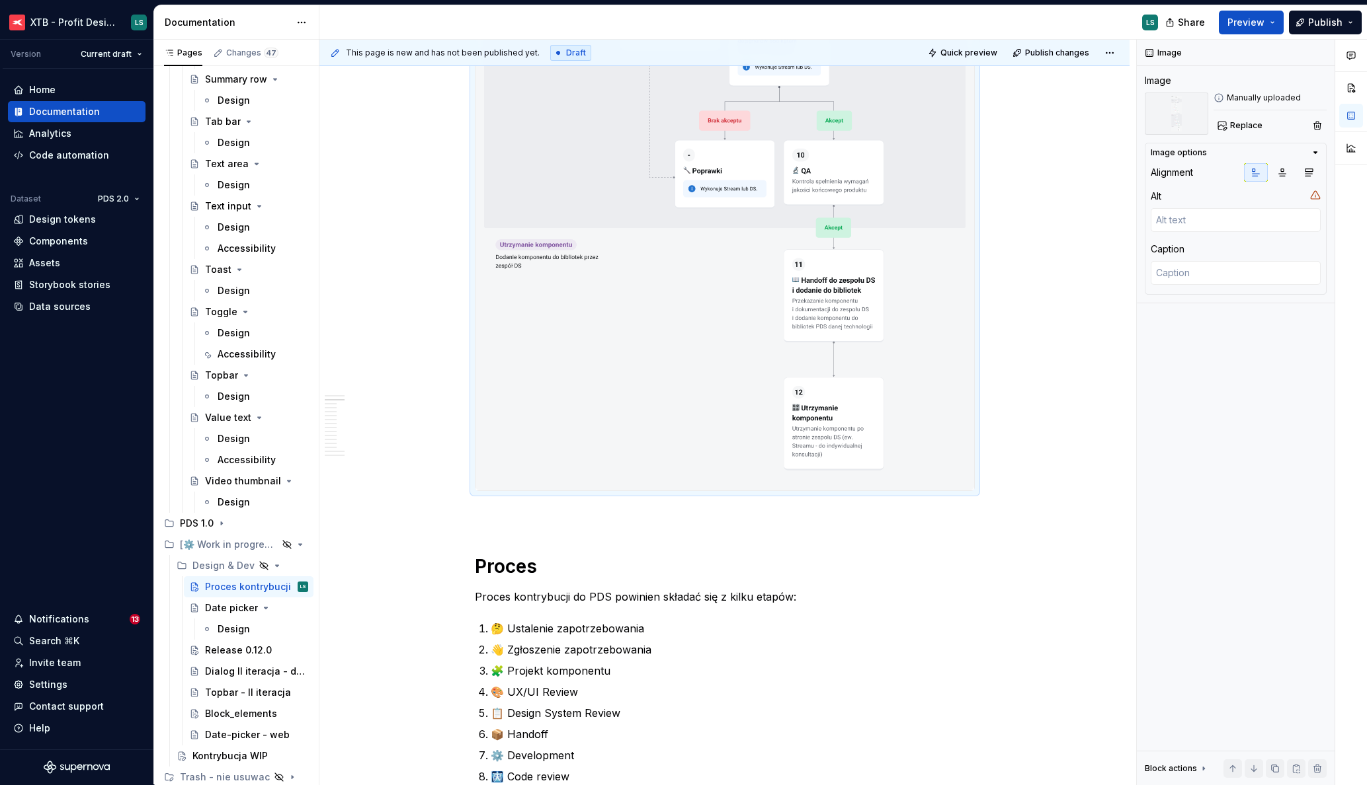
scroll to position [1869, 0]
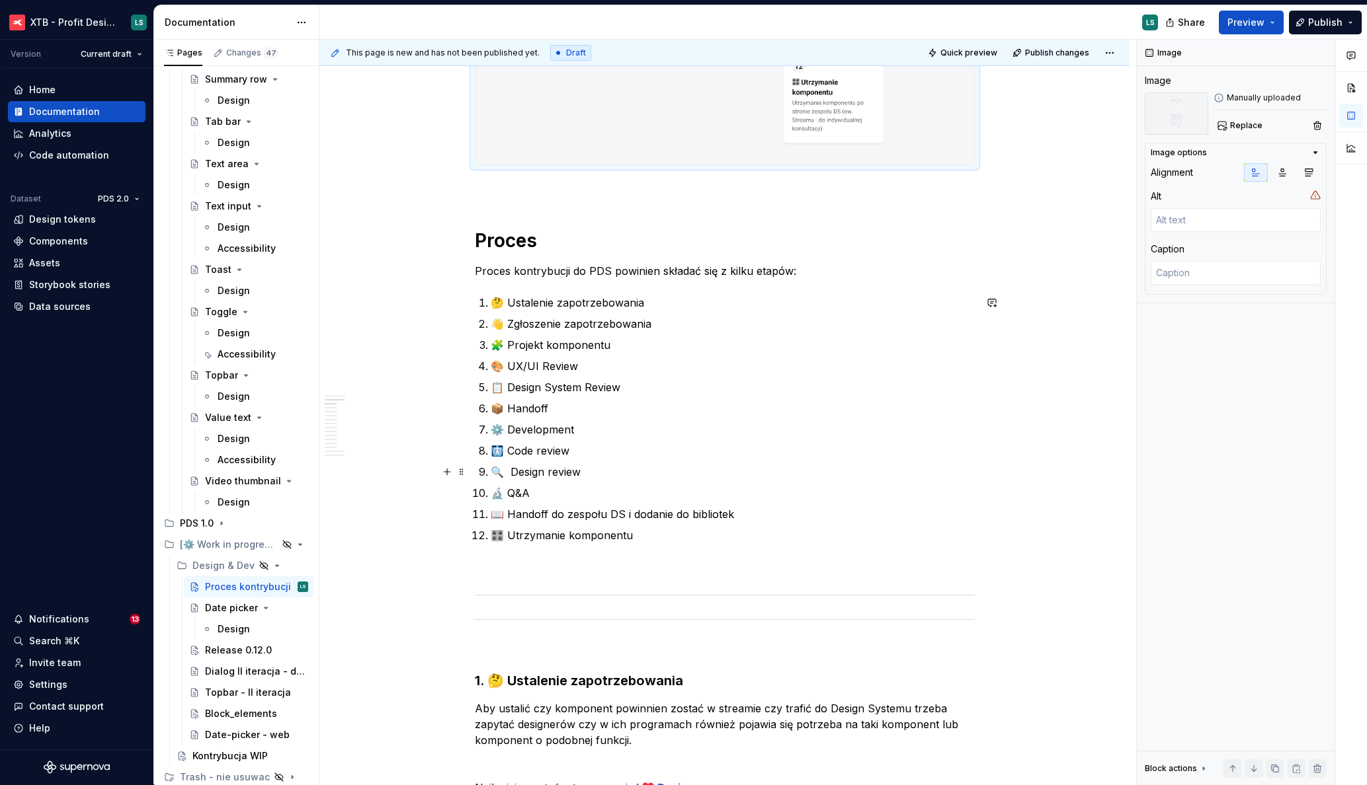
type textarea "*"
click at [516, 494] on p "🔬 Q&A" at bounding box center [733, 493] width 484 height 16
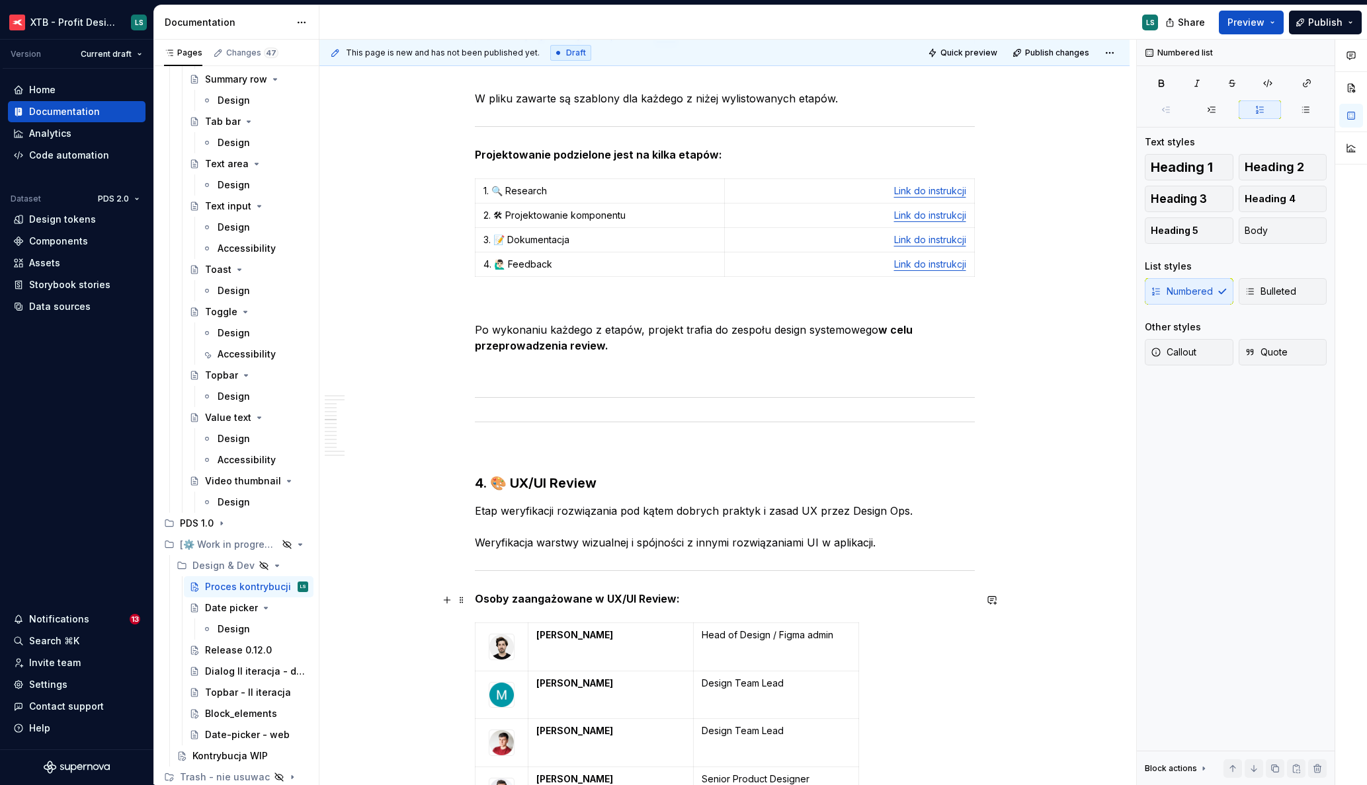
scroll to position [4695, 0]
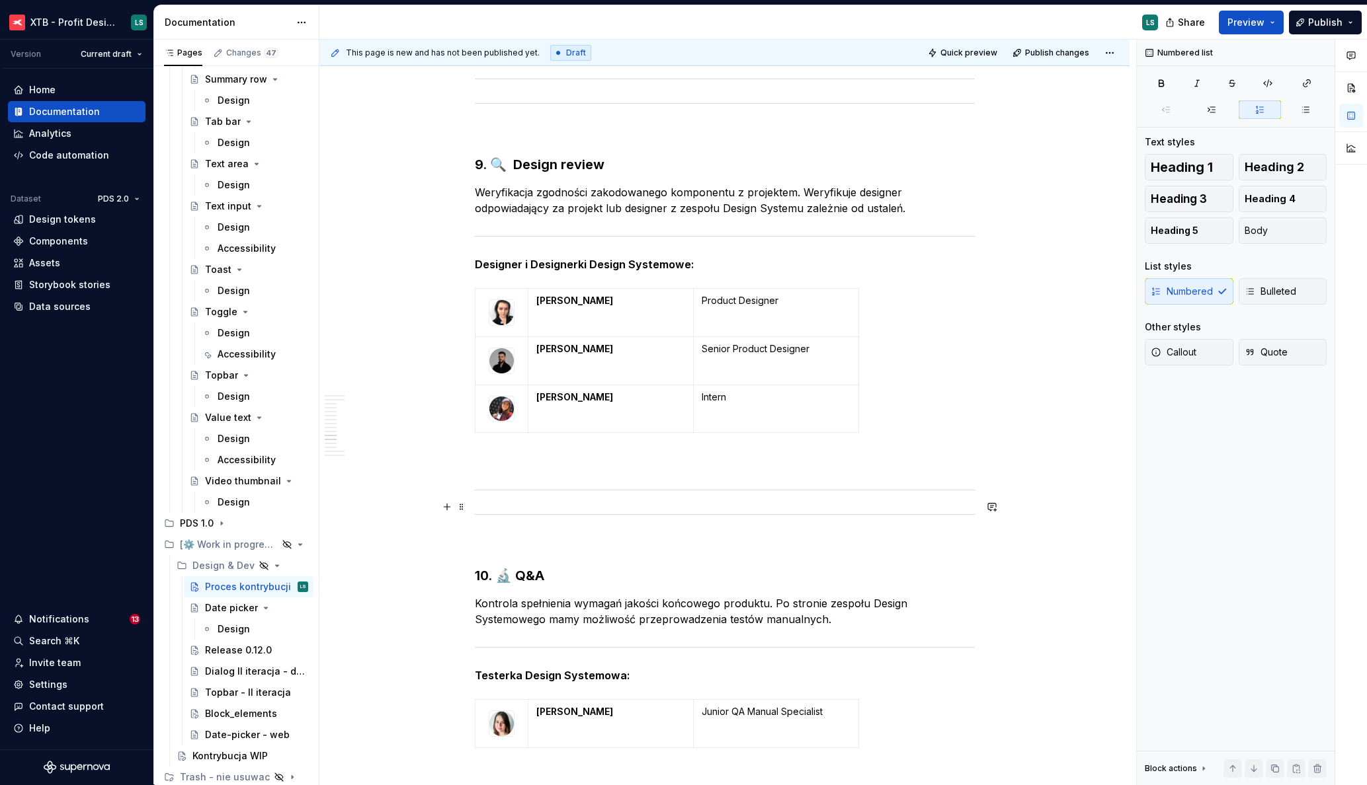
click at [528, 567] on h3 "10. 🔬 Q&A" at bounding box center [725, 576] width 500 height 19
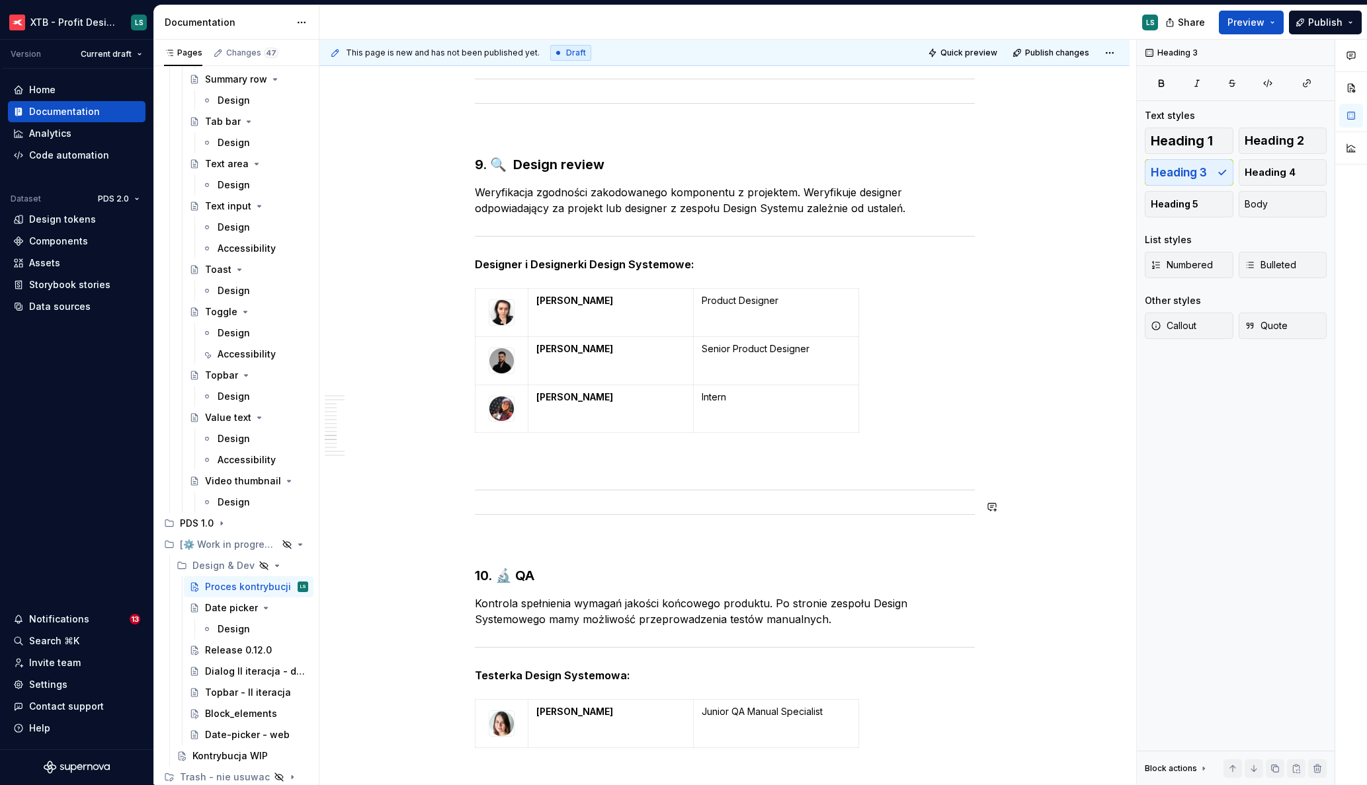
click at [1000, 498] on span at bounding box center [991, 507] width 19 height 19
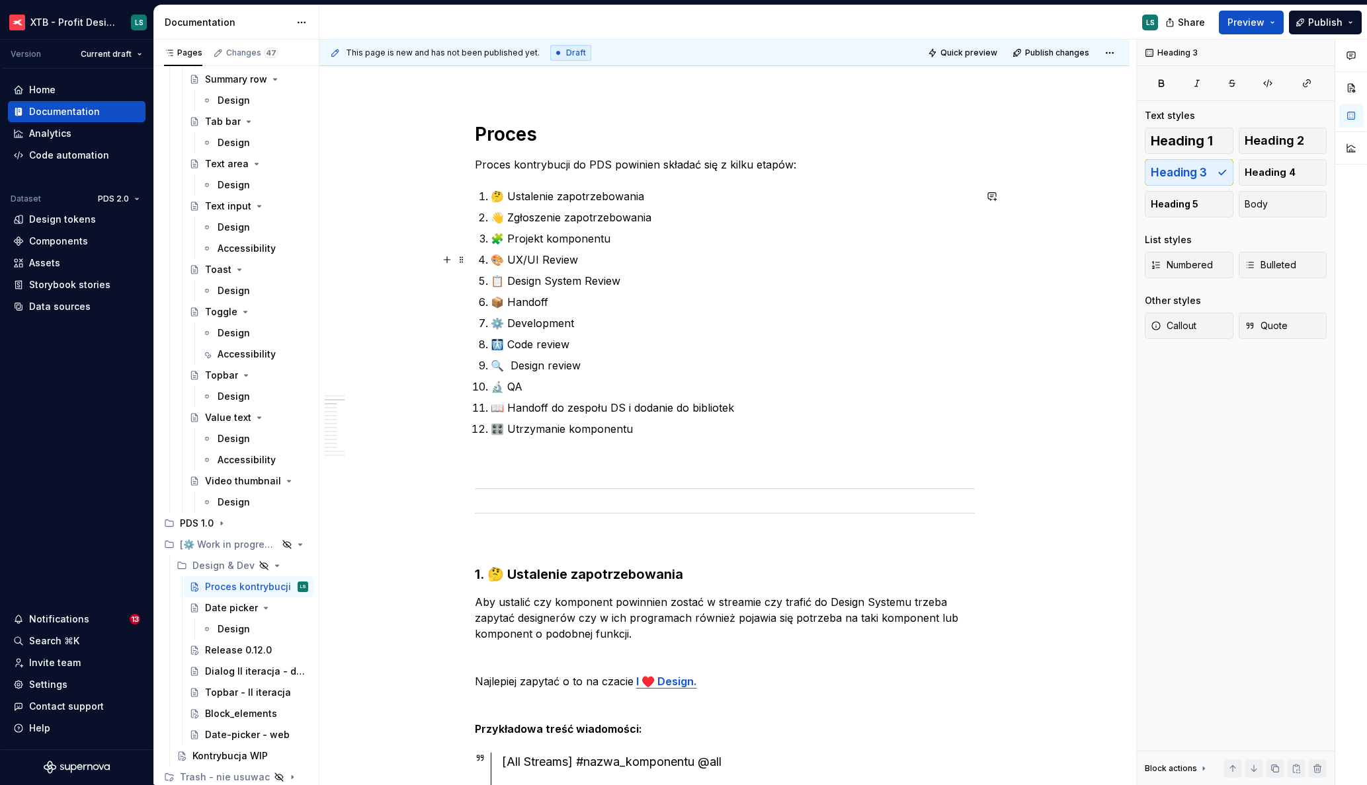
click at [544, 260] on p "🎨 UX/UI Review" at bounding box center [733, 260] width 484 height 16
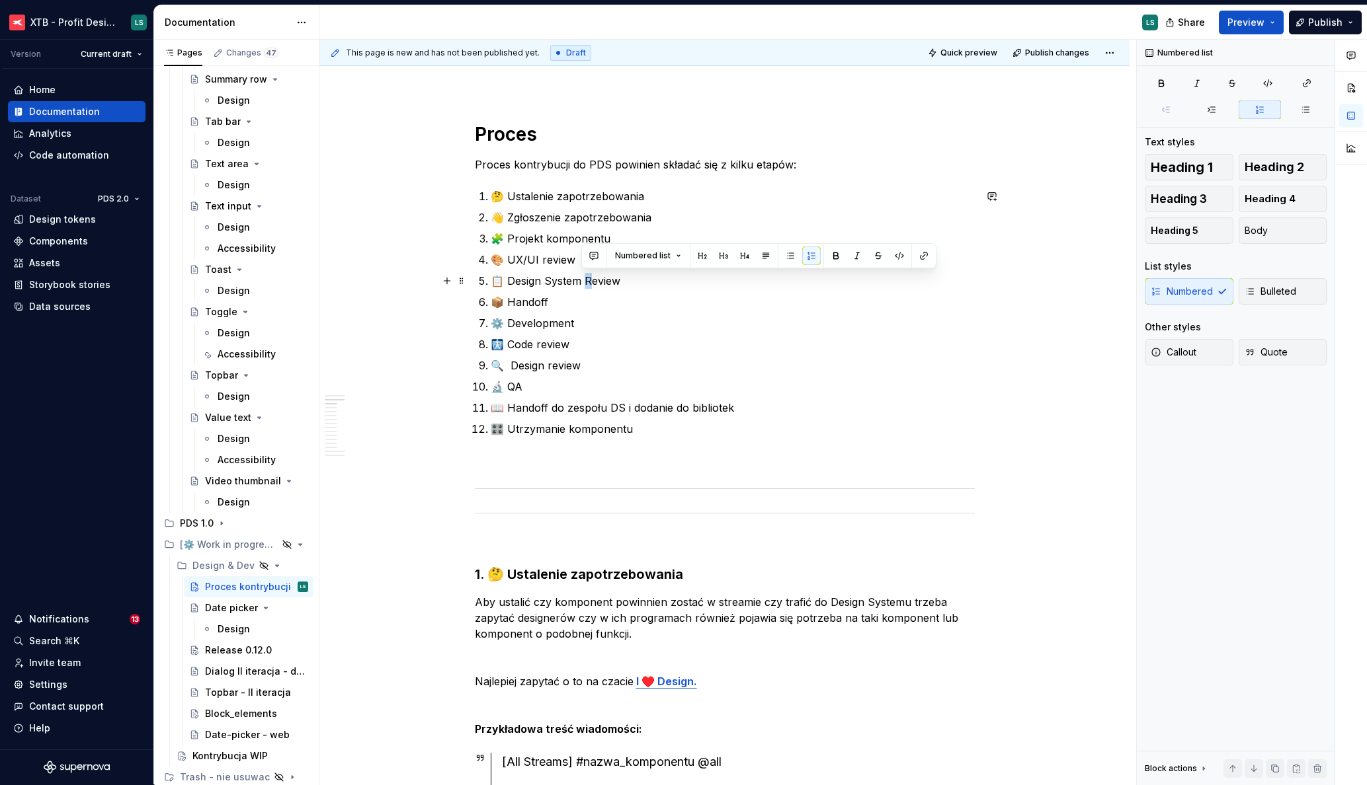
click at [586, 279] on p "📋 Design System Review" at bounding box center [733, 281] width 484 height 16
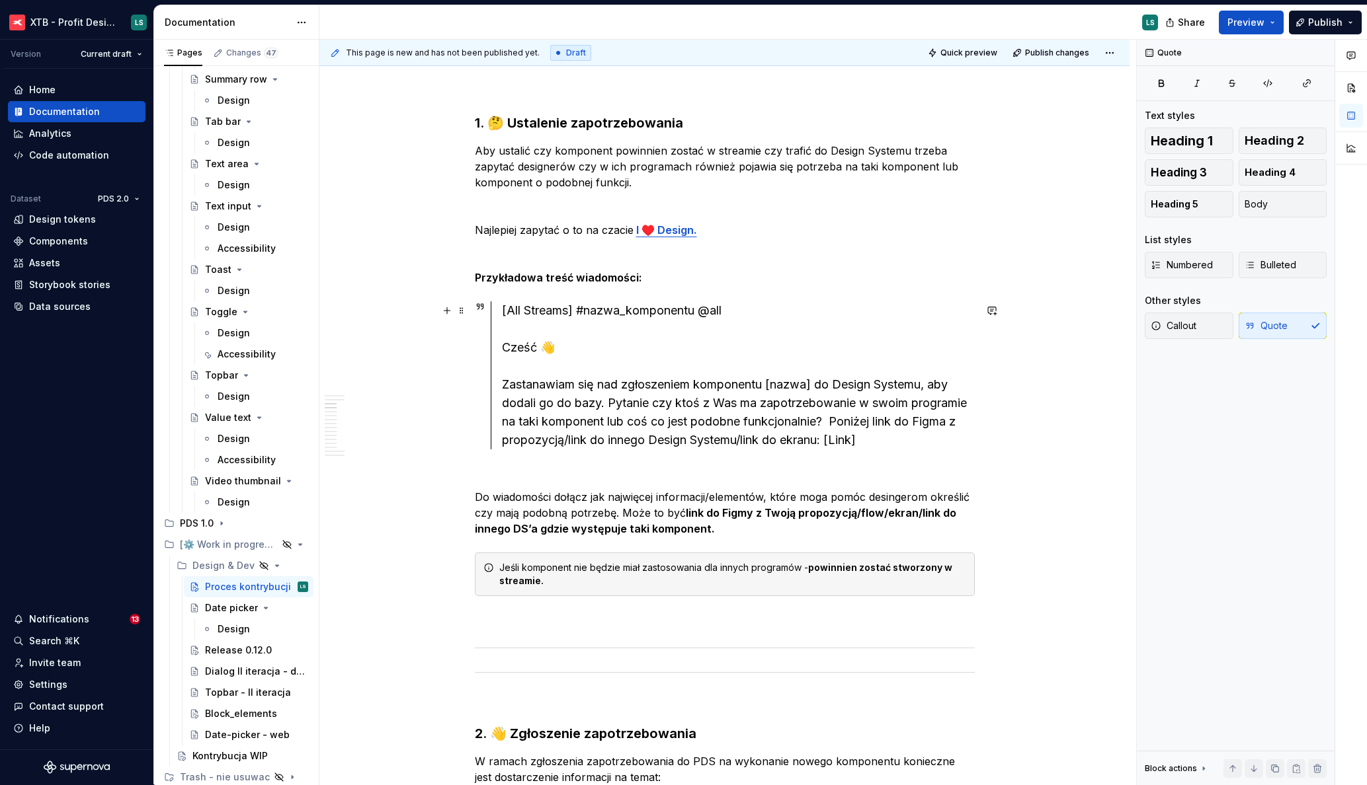
click at [779, 374] on div "[All Streams] #nazwa_komponentu @all Cześć 👋 Zastanawiam się nad zgłoszeniem ko…" at bounding box center [738, 375] width 473 height 148
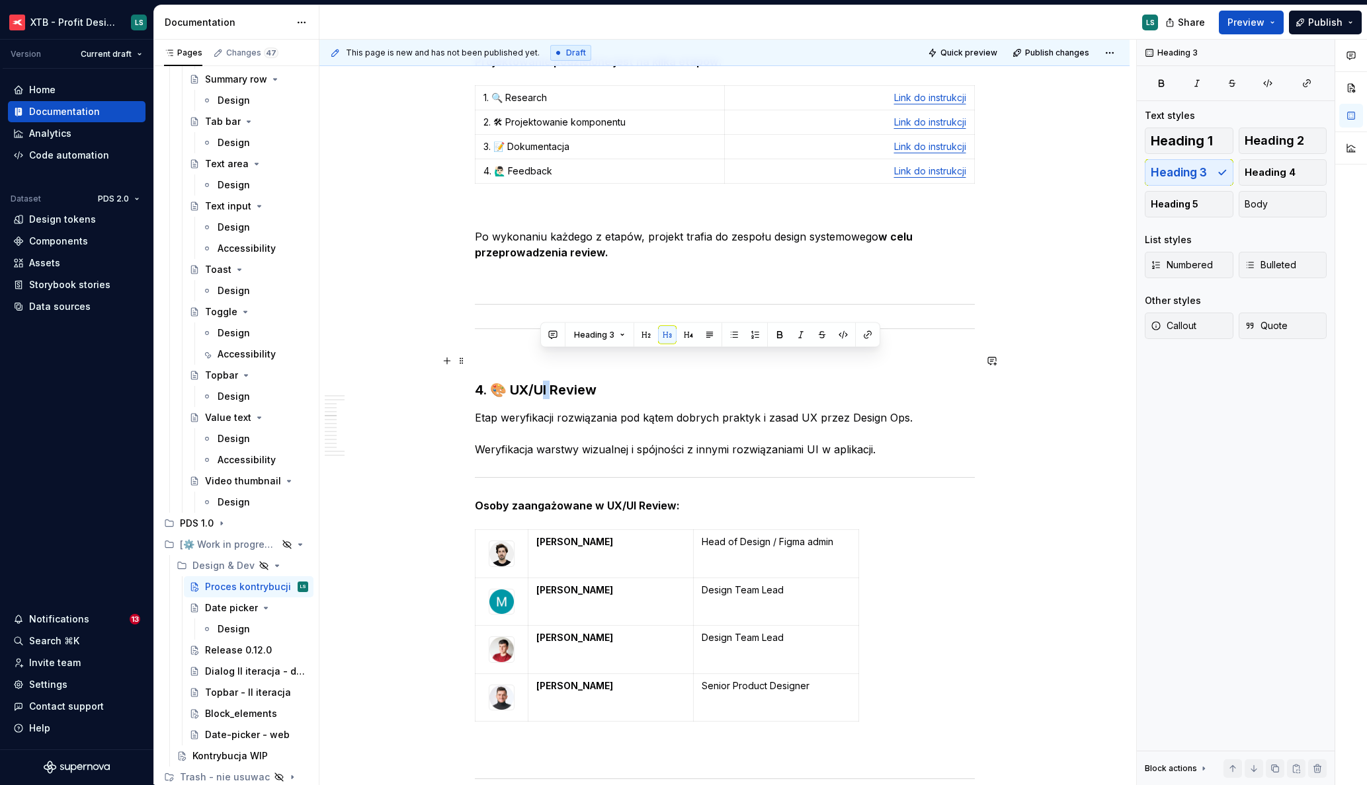
drag, startPoint x: 547, startPoint y: 358, endPoint x: 539, endPoint y: 359, distance: 8.0
click at [539, 381] on h3 "4. 🎨 UX/UI Review" at bounding box center [725, 390] width 500 height 19
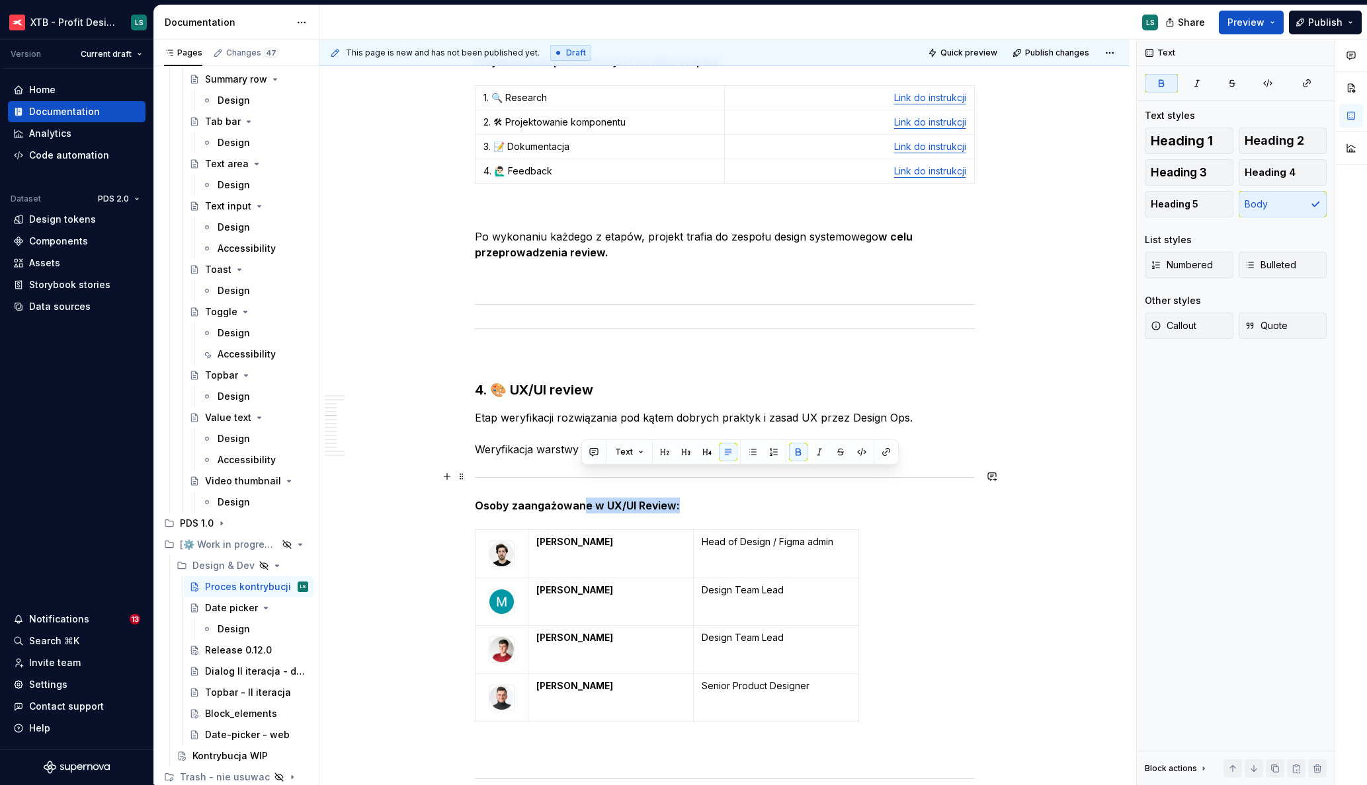
drag, startPoint x: 581, startPoint y: 479, endPoint x: 756, endPoint y: 478, distance: 175.2
click at [756, 498] on p "Osoby zaangażowane w UX/UI Review:" at bounding box center [725, 506] width 500 height 16
click at [536, 499] on strong "Osoby zaangażowane:" at bounding box center [535, 505] width 121 height 13
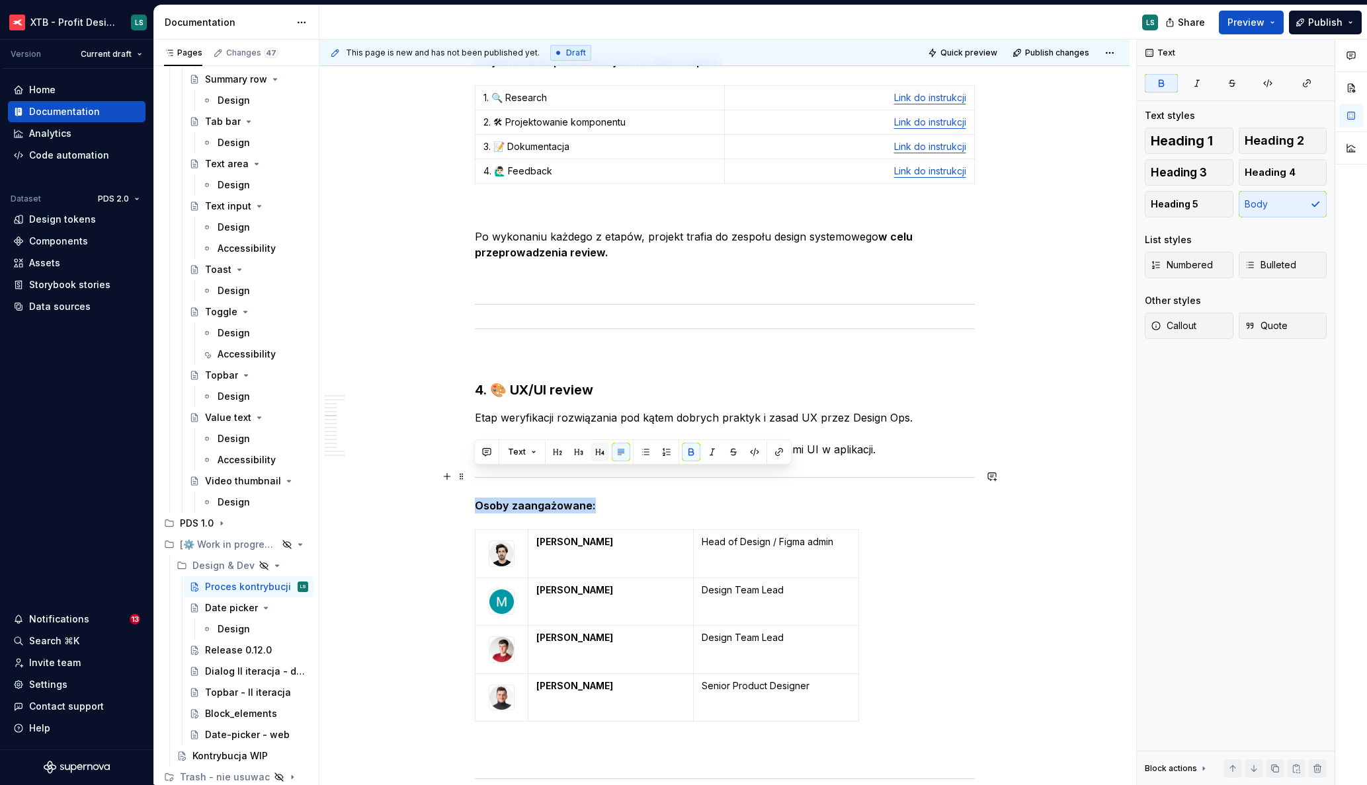
copy strong "Osoby zaangażowane:"
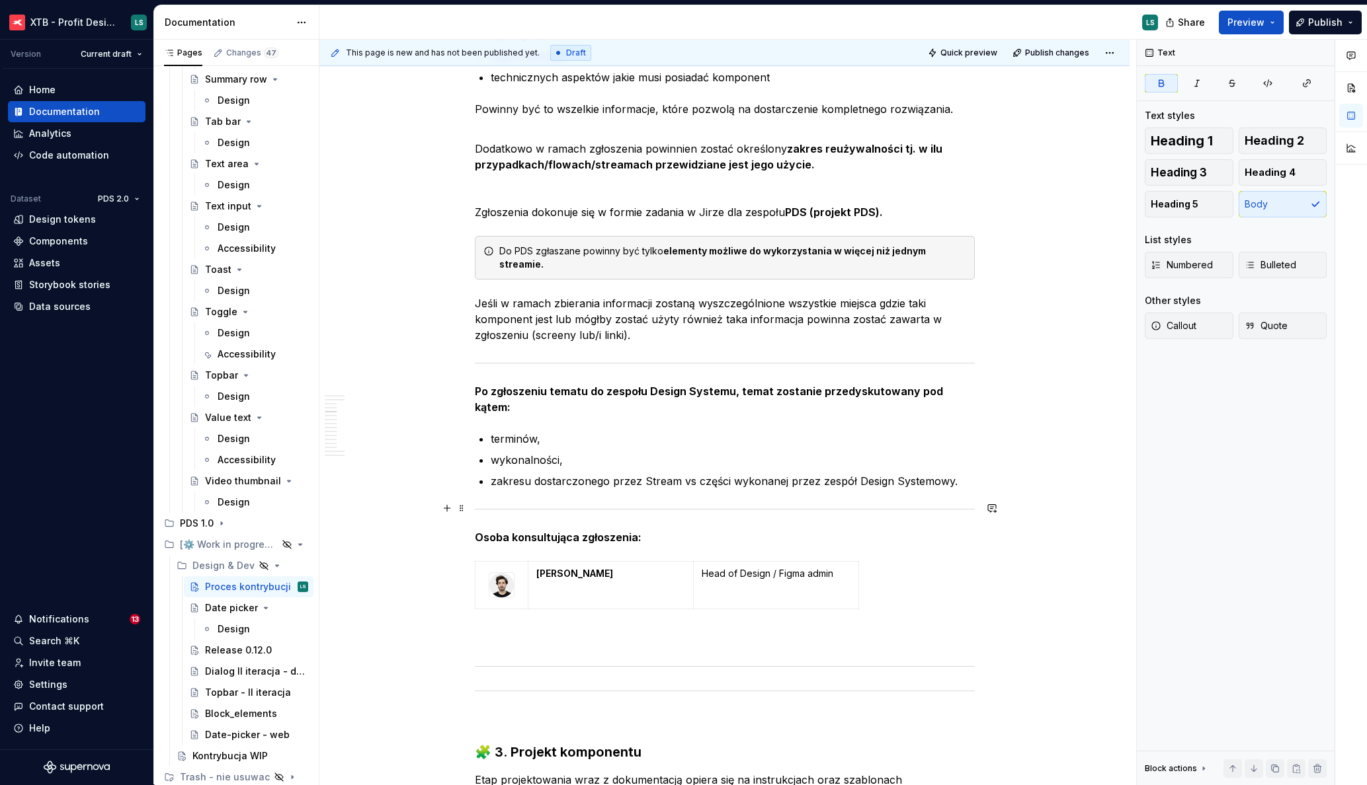
click at [545, 531] on strong "Osoba konsultująca zgłoszenia:" at bounding box center [558, 537] width 167 height 13
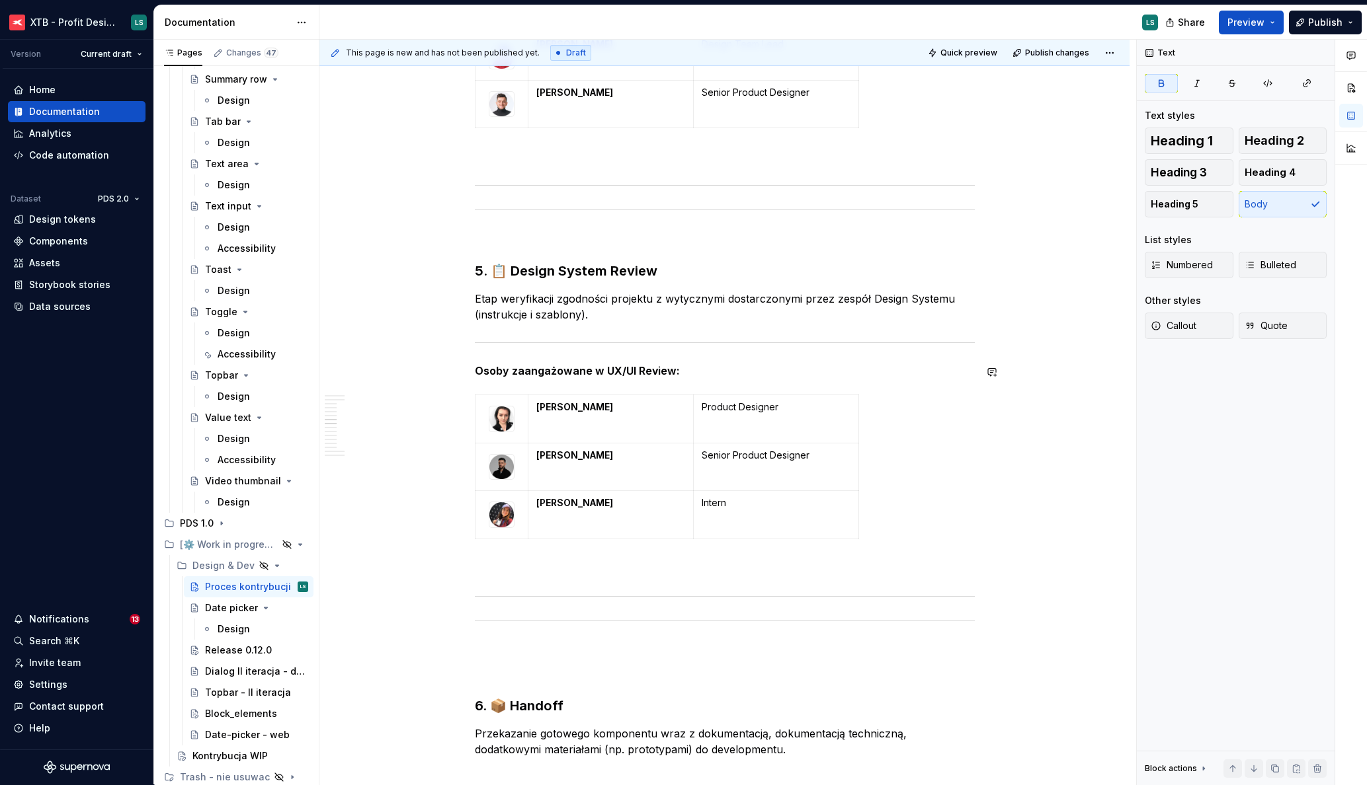
click at [554, 364] on strong "Osoby zaangażowane w UX/UI Review:" at bounding box center [577, 370] width 205 height 13
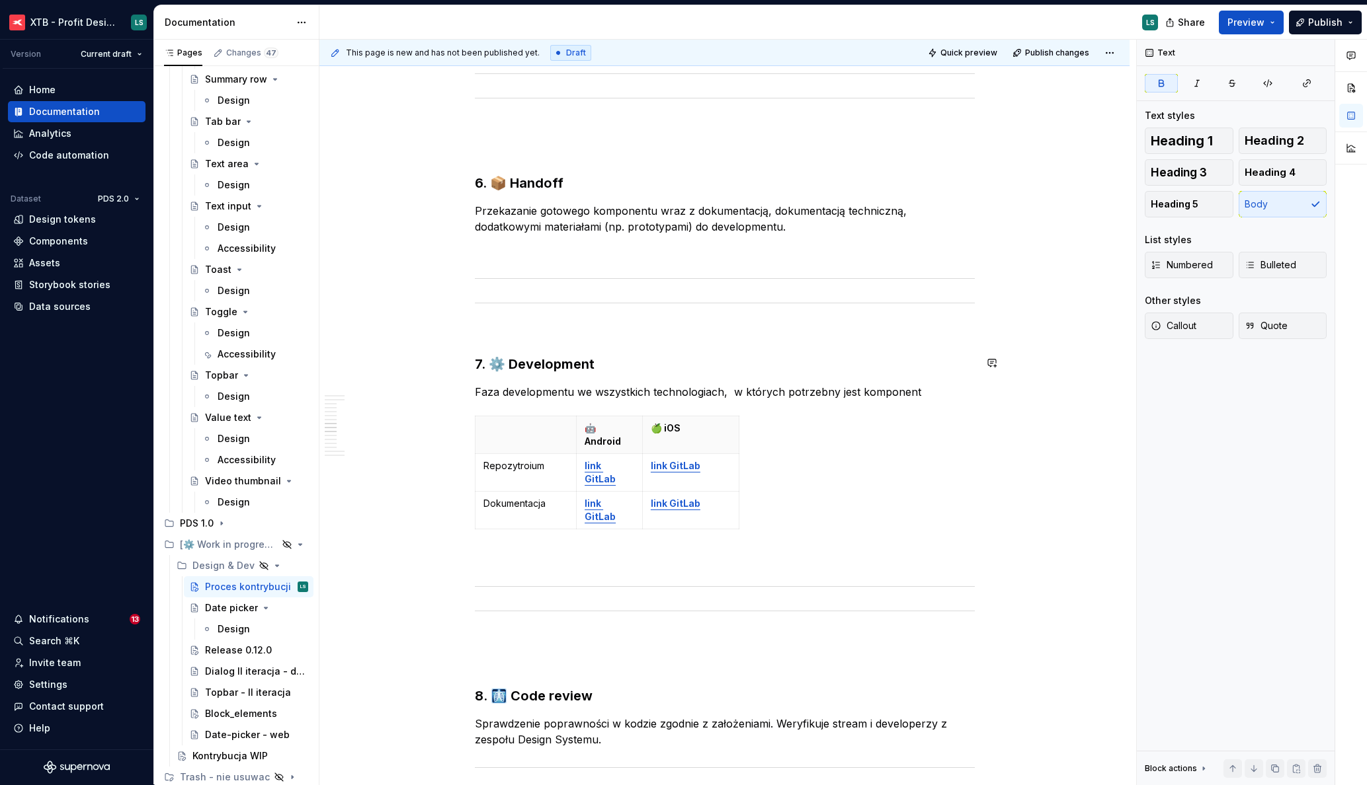
click at [543, 355] on h3 "7. ⚙️ Development" at bounding box center [725, 364] width 500 height 19
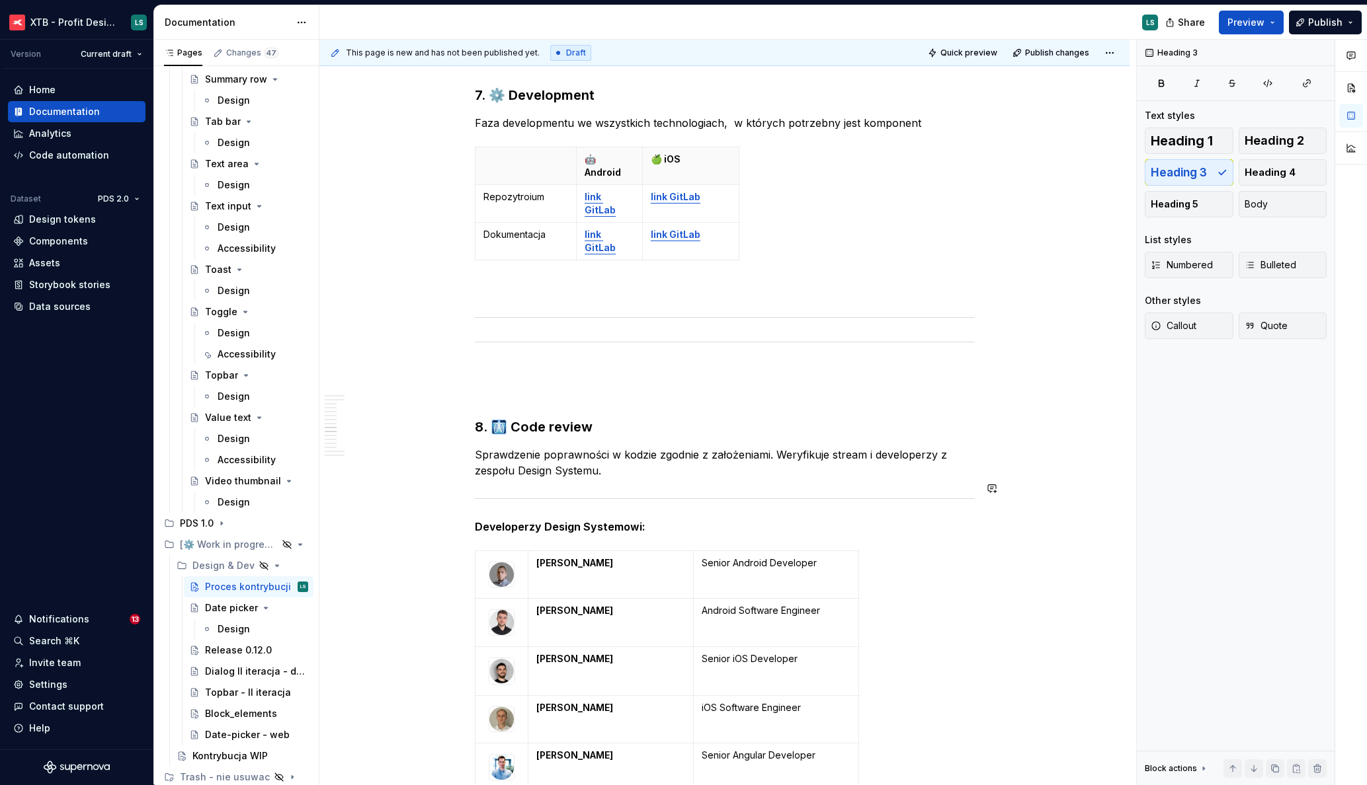
click at [569, 520] on strong "Developerzy Design Systemowi:" at bounding box center [560, 526] width 171 height 13
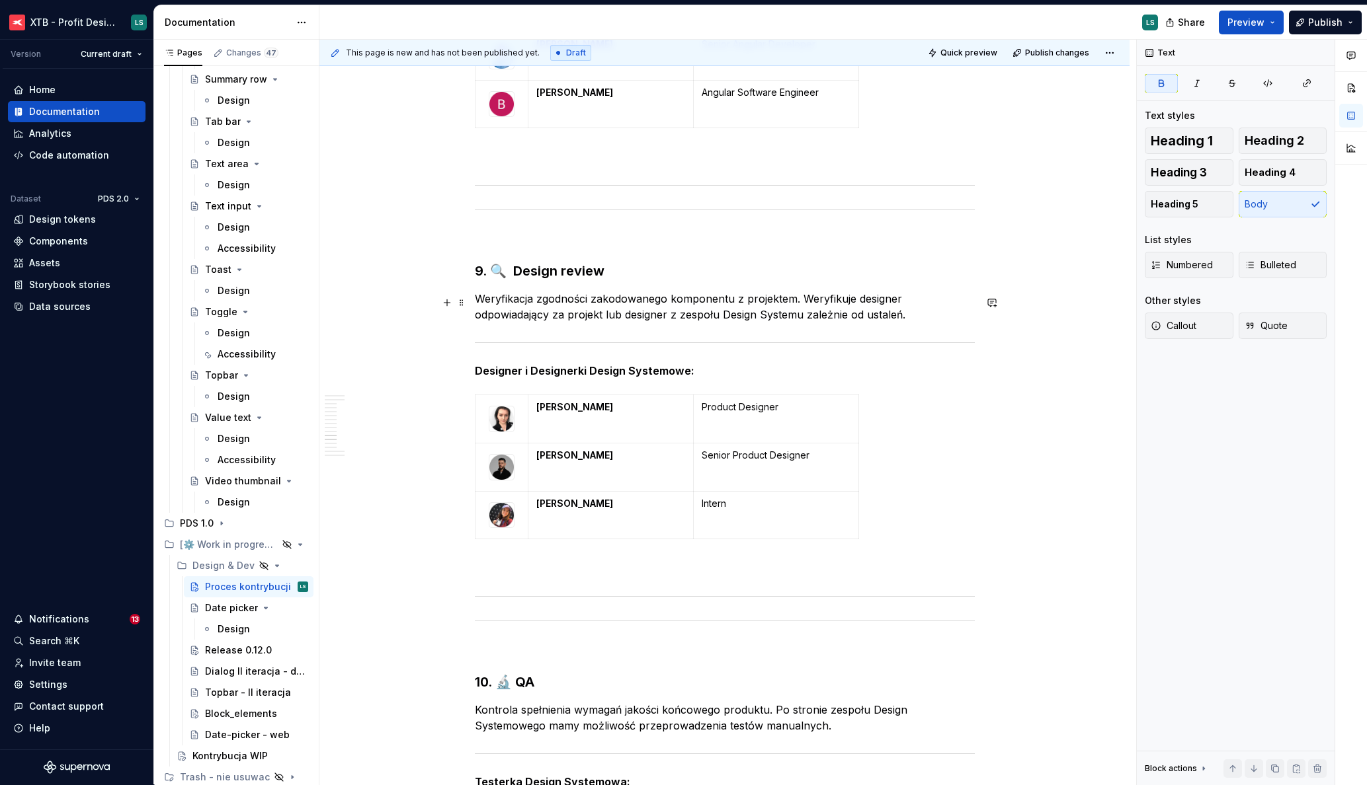
click at [584, 364] on strong "Designer i Designerki Design Systemowe:" at bounding box center [585, 370] width 220 height 13
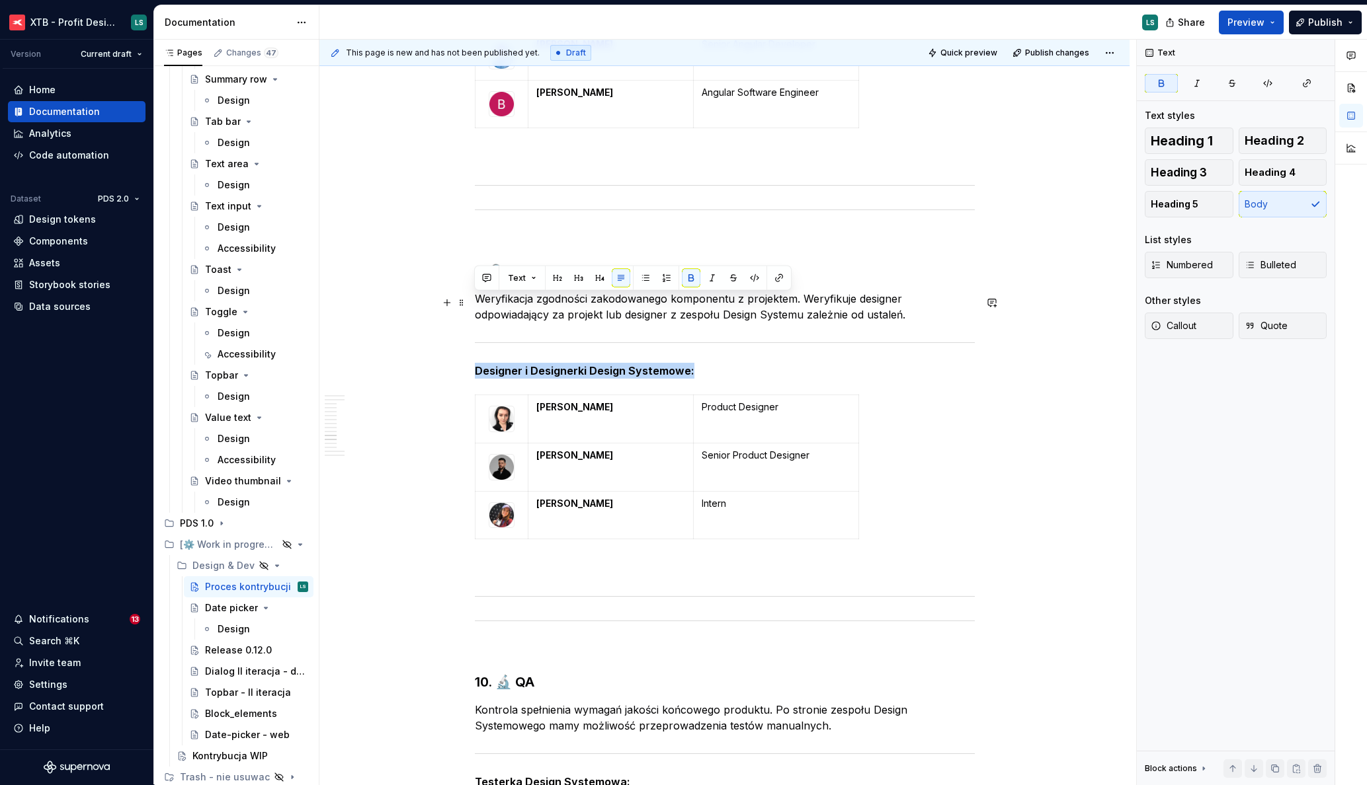
click at [584, 364] on strong "Designer i Designerki Design Systemowe:" at bounding box center [585, 370] width 220 height 13
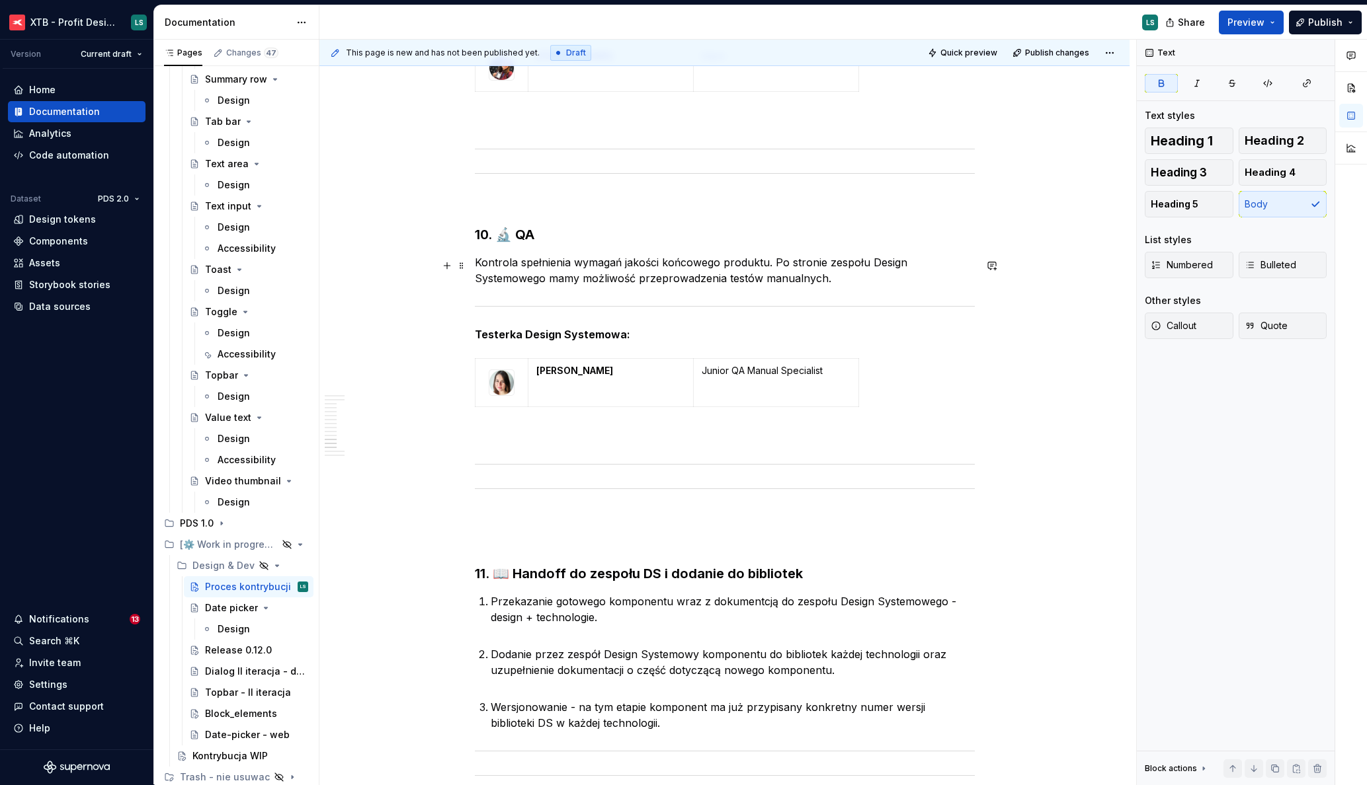
click at [536, 327] on p "Testerka Design Systemowa:" at bounding box center [725, 335] width 500 height 16
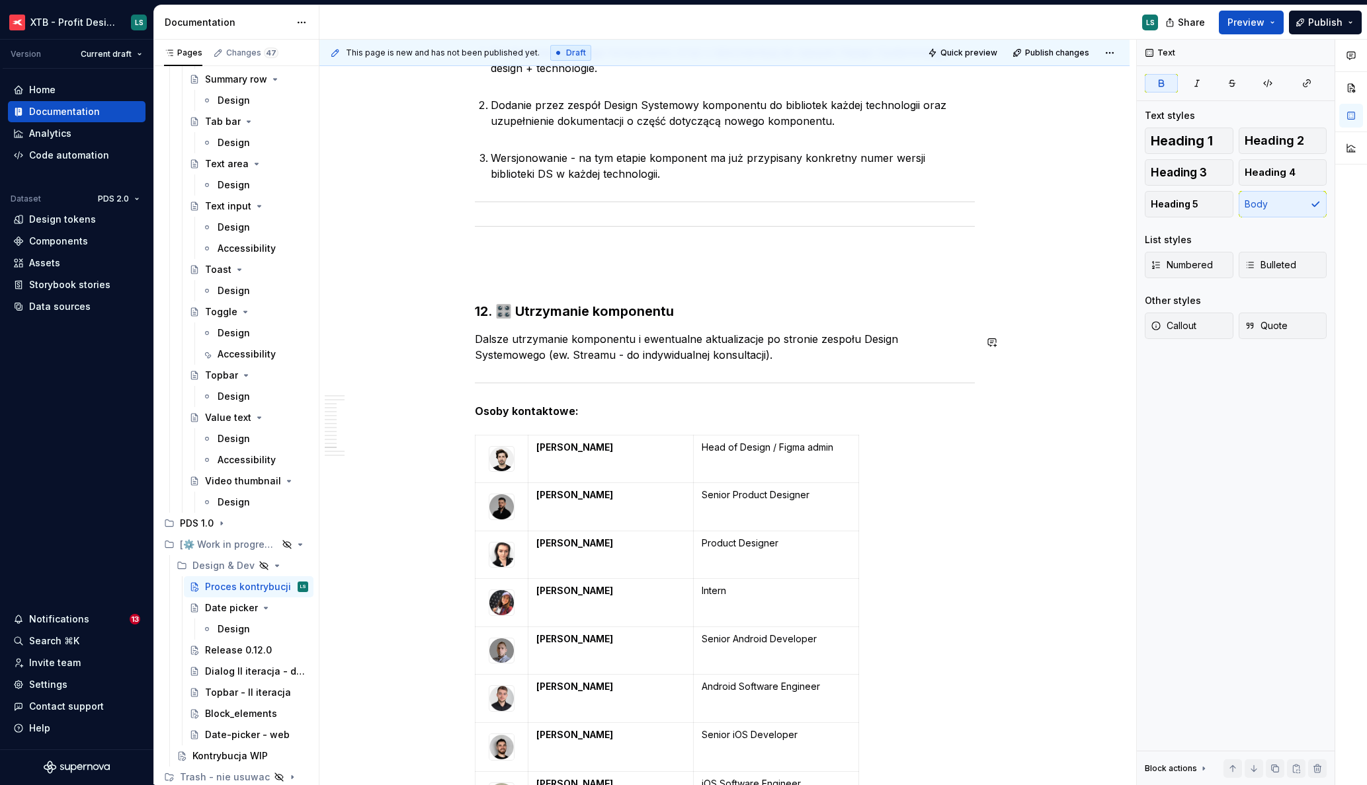
click at [528, 405] on strong "Osoby kontaktowe:" at bounding box center [527, 411] width 104 height 13
click at [524, 405] on strong "Osoby kontaktowe:" at bounding box center [527, 411] width 104 height 13
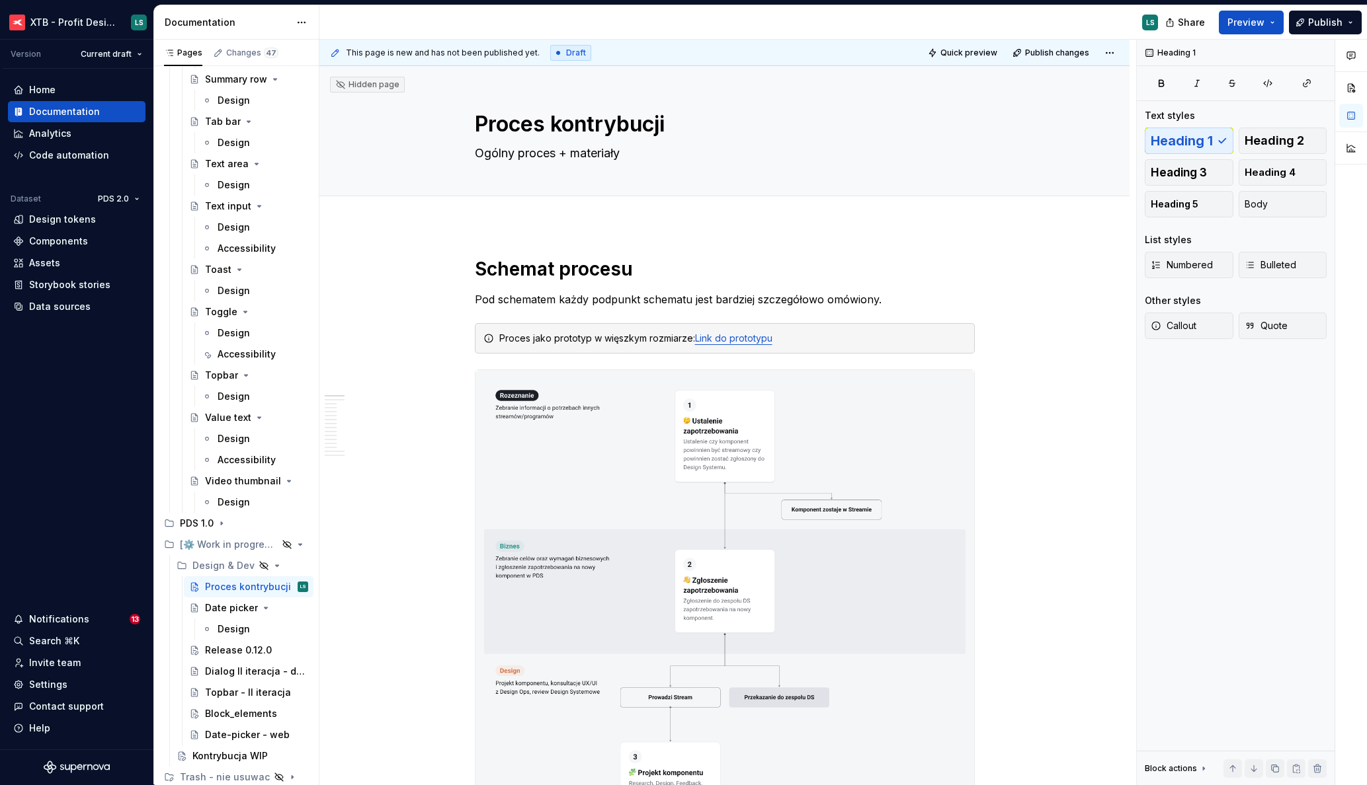
type textarea "*"
click at [740, 343] on link "Link do prototypu" at bounding box center [733, 338] width 77 height 11
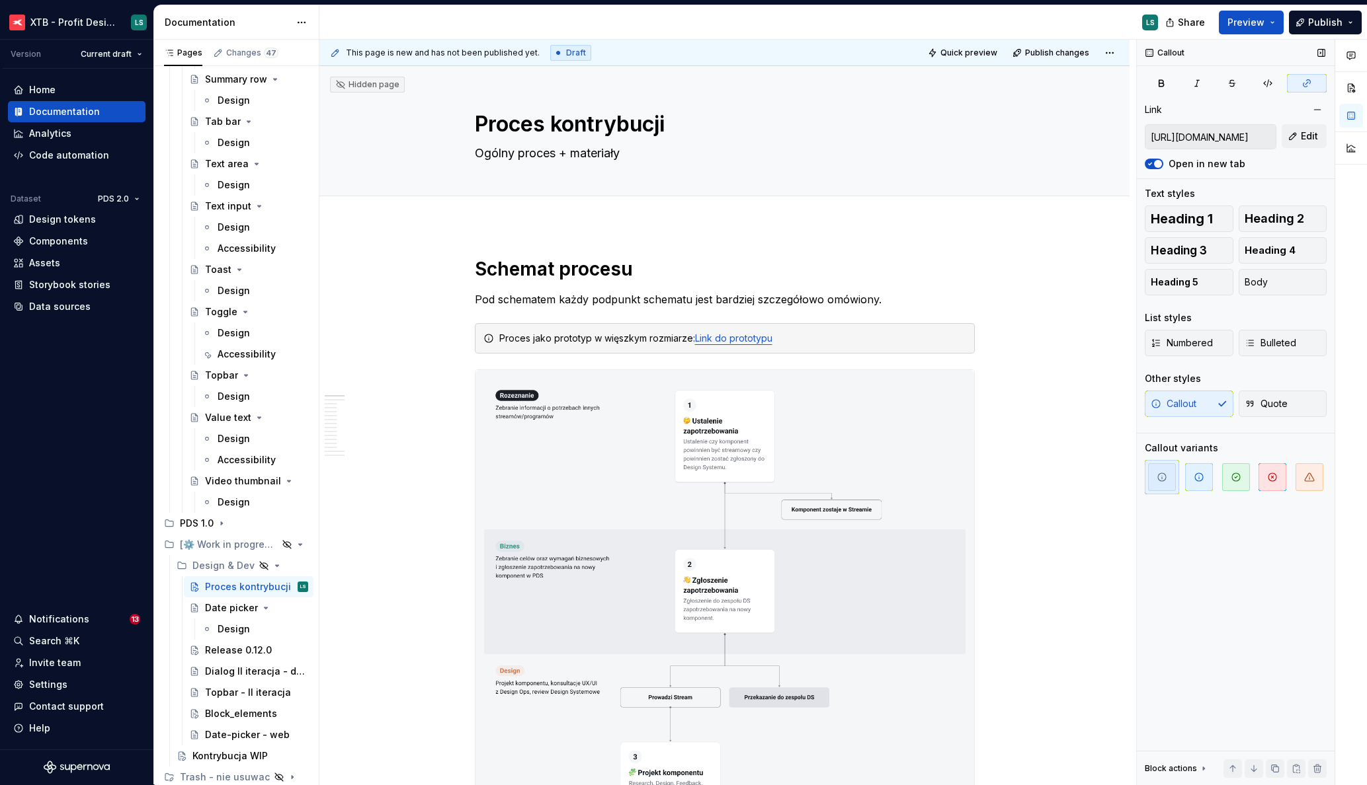
click at [1217, 136] on input "https://www.figma.com/proto/WOXAFXk3LaFWqClVdTh3VI/Proces-kontrybucji?page-id=8…" at bounding box center [1210, 137] width 130 height 24
click at [1238, 141] on input "https://www.figma.com/proto/WOXAFXk3LaFWqClVdTh3VI/Proces-kontrybucji?page-id=8…" at bounding box center [1210, 137] width 130 height 24
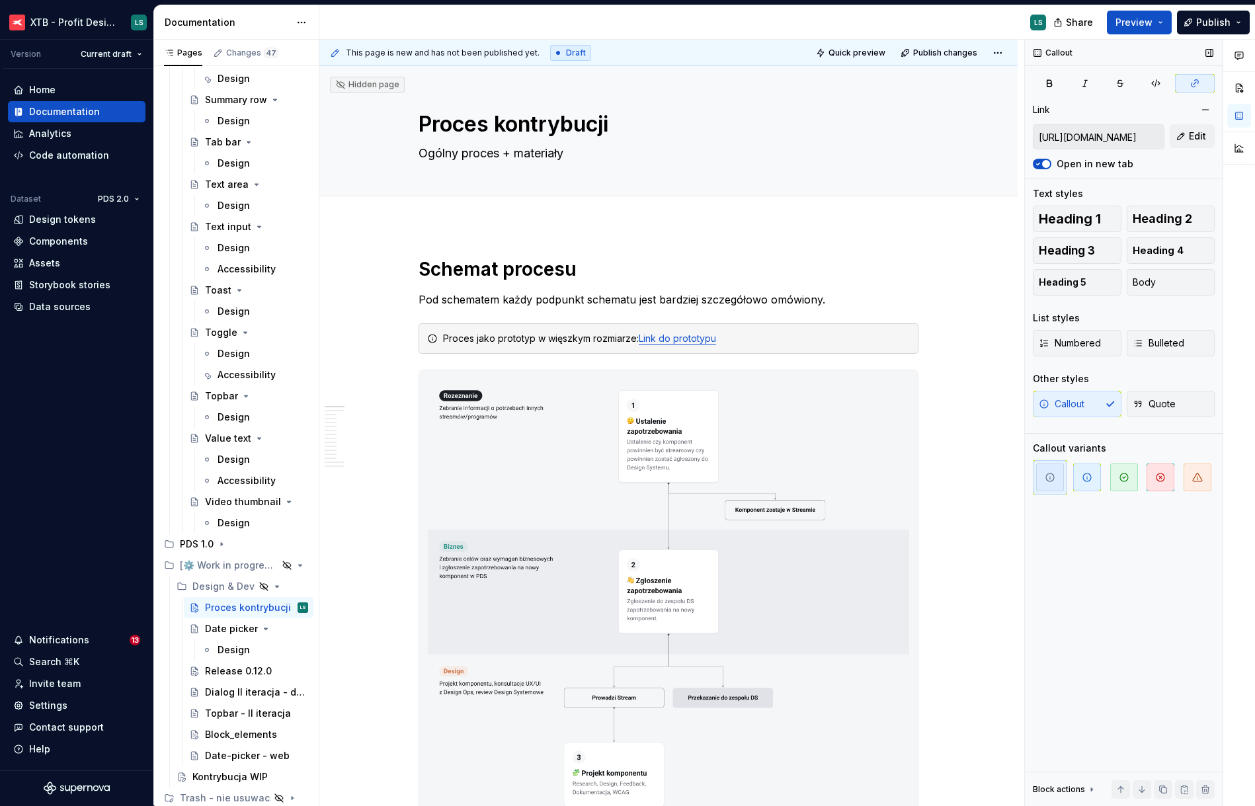
scroll to position [3476, 0]
click at [928, 47] on div "This page is new and has not been published yet. Draft Quick preview Publish ch…" at bounding box center [668, 53] width 698 height 26
click at [866, 52] on span "Quick preview" at bounding box center [856, 53] width 57 height 11
type textarea "*"
